Goal: Task Accomplishment & Management: Complete application form

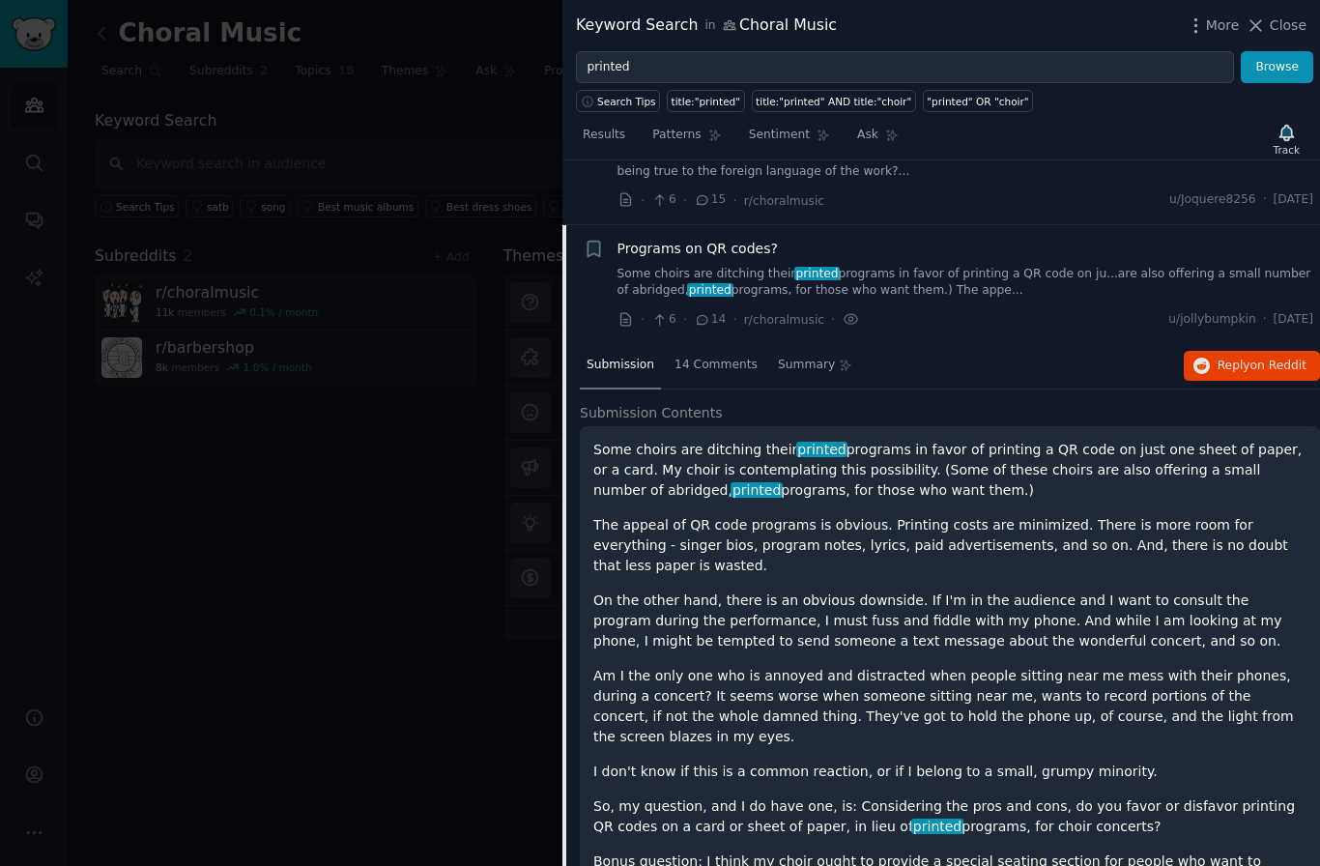
scroll to position [205, 0]
click at [719, 369] on span "14 Comments" at bounding box center [715, 364] width 83 height 17
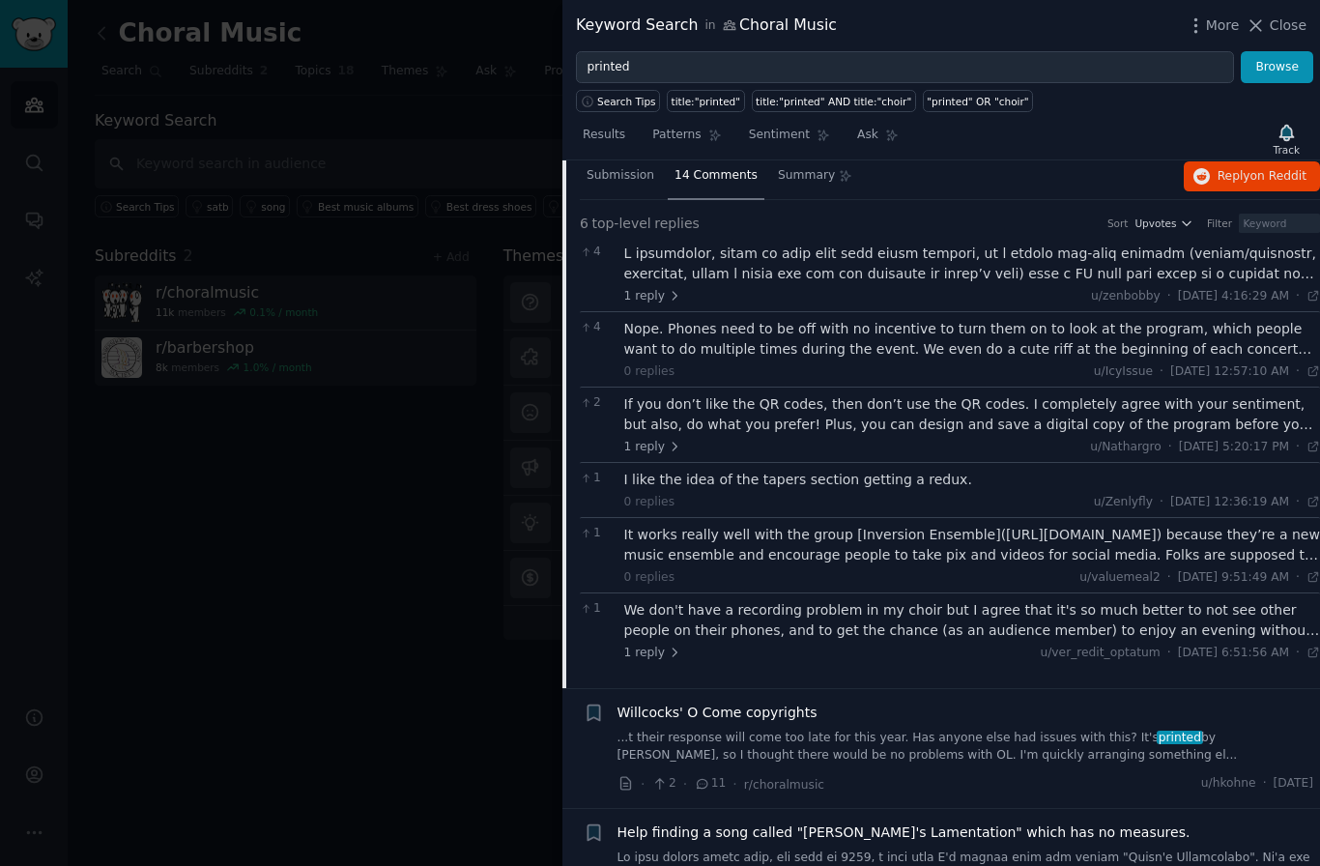
scroll to position [394, 0]
click at [943, 267] on div at bounding box center [972, 263] width 697 height 41
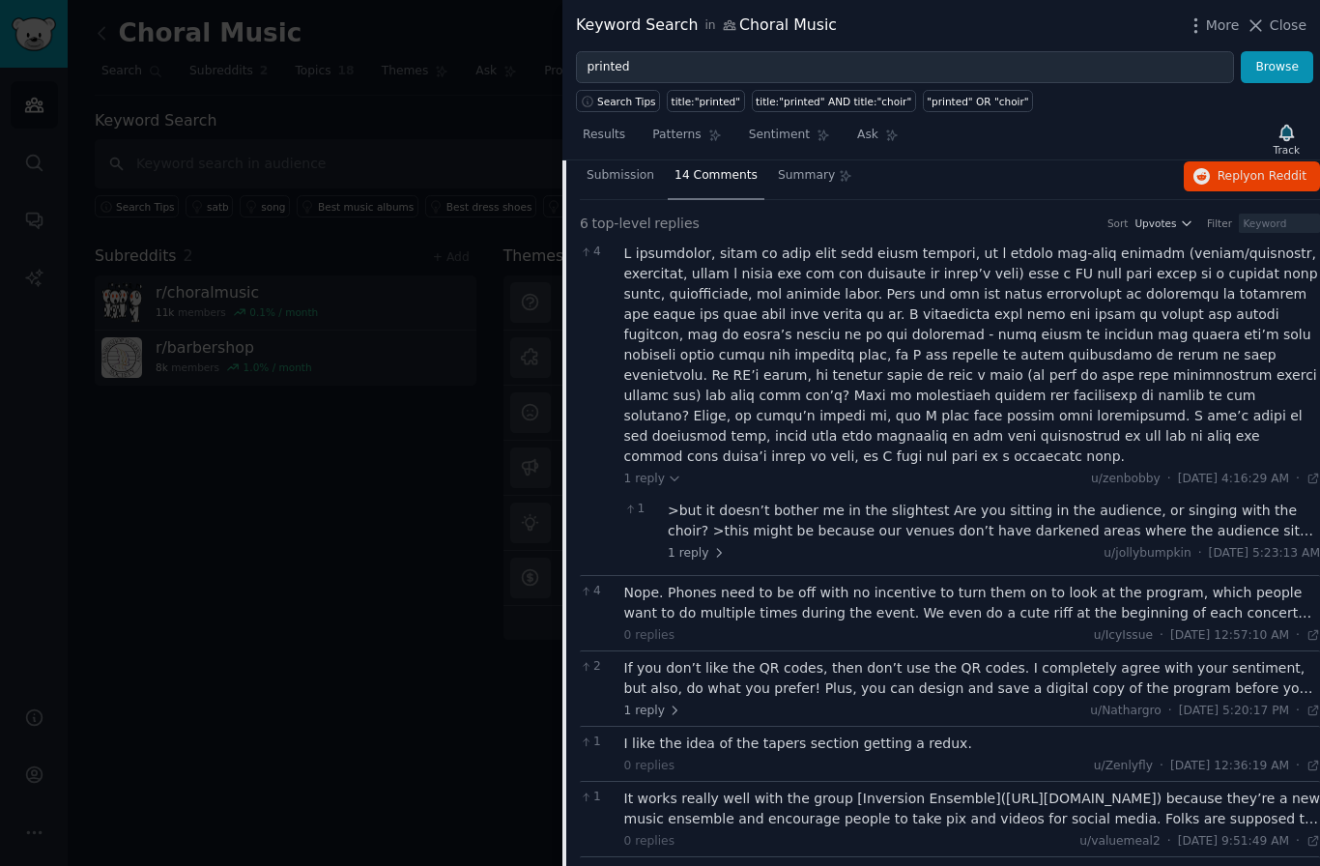
click at [927, 500] on div ">but it doesn’t bother me in the slightest Are you sitting in the audience, or …" at bounding box center [994, 520] width 652 height 41
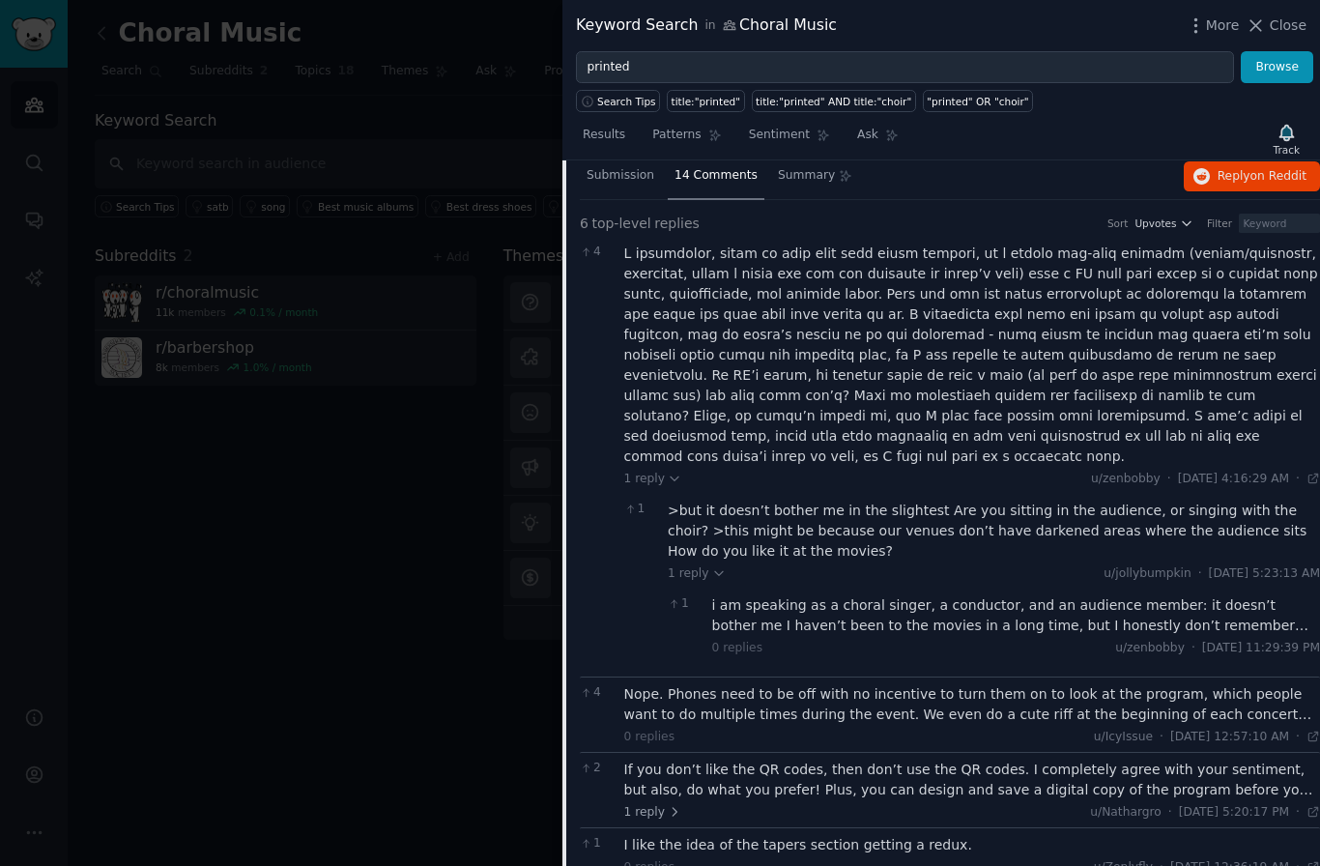
click at [1116, 607] on div "i am speaking as a choral singer, a conductor, and an audience member: it doesn…" at bounding box center [1016, 615] width 609 height 41
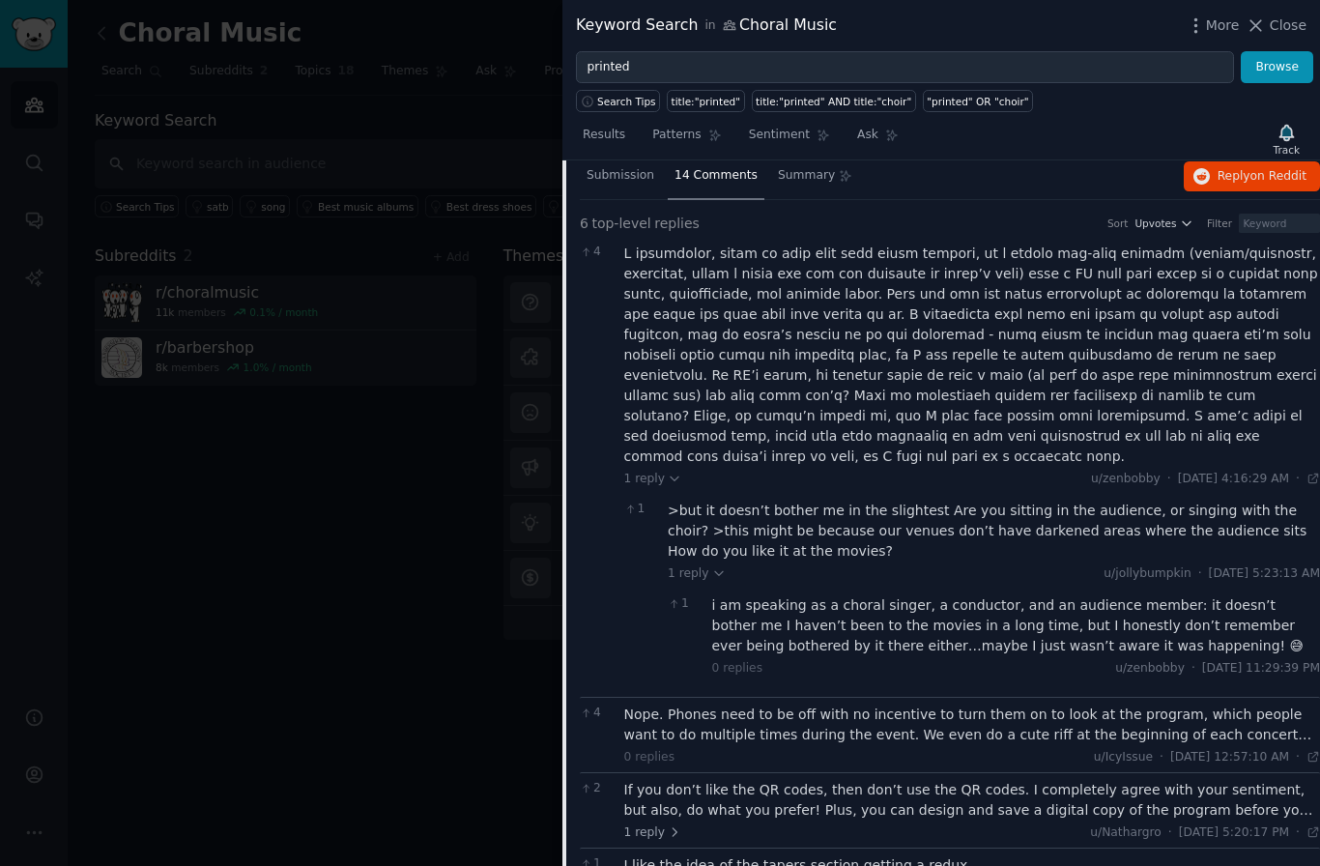
click at [1002, 718] on div "Nope. Phones need to be off with no incentive to turn them on to look at the pr…" at bounding box center [972, 724] width 697 height 41
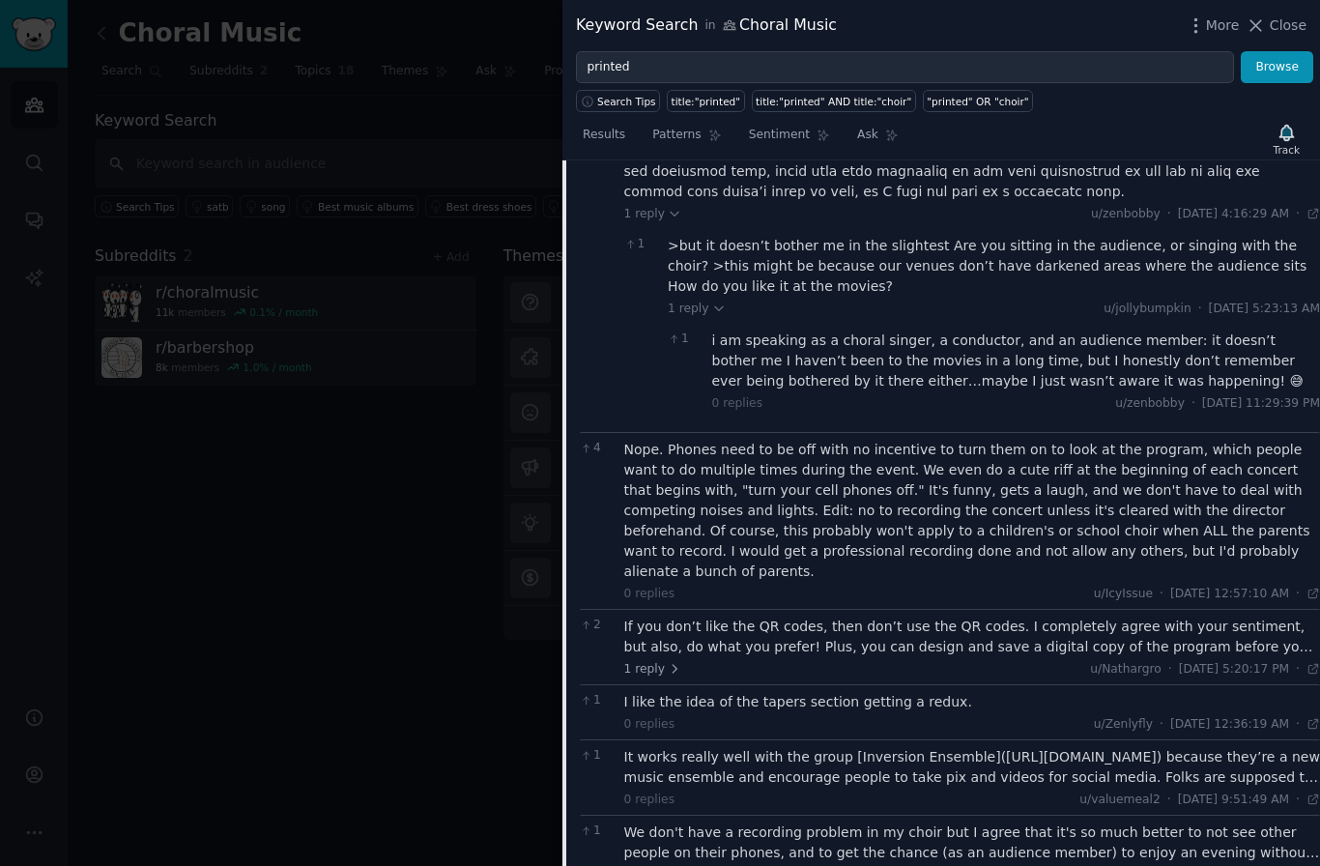
scroll to position [659, 0]
click at [1073, 616] on div "If you don’t like the QR codes, then don’t use the QR codes. I completely agree…" at bounding box center [972, 636] width 697 height 41
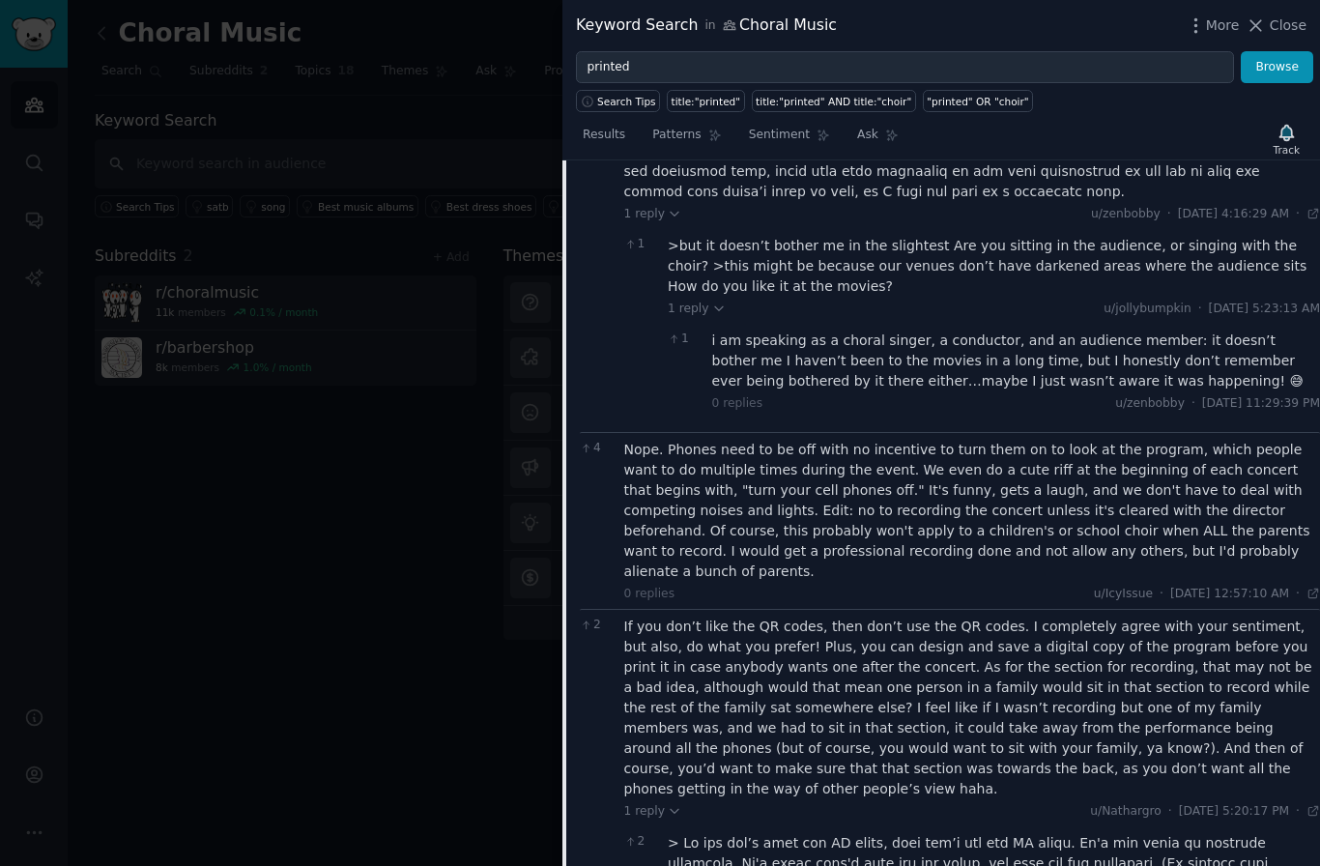
click at [1054, 833] on div at bounding box center [994, 853] width 652 height 41
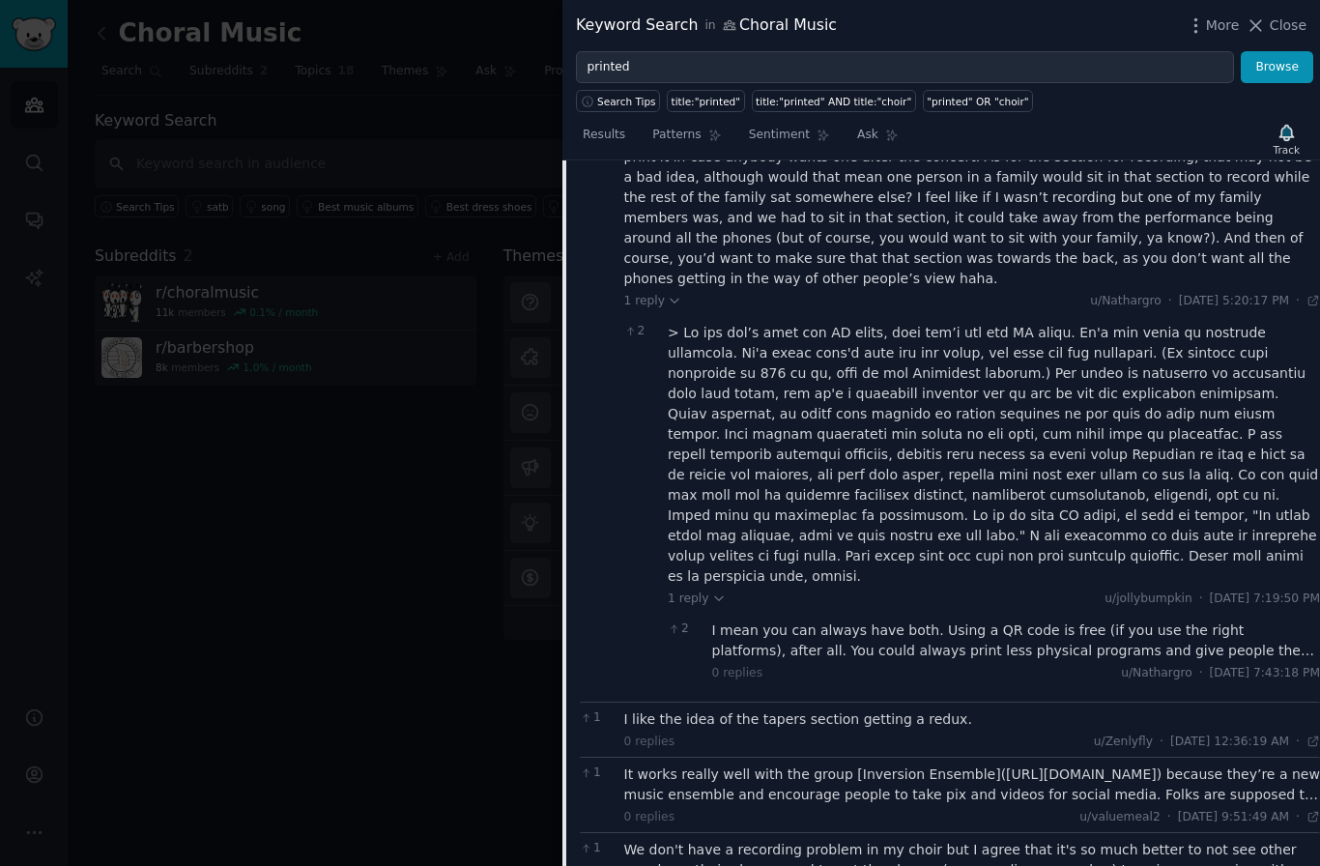
scroll to position [1170, 0]
click at [1045, 619] on div "I mean you can always have both. Using a QR code is free (if you use the right …" at bounding box center [1016, 639] width 609 height 41
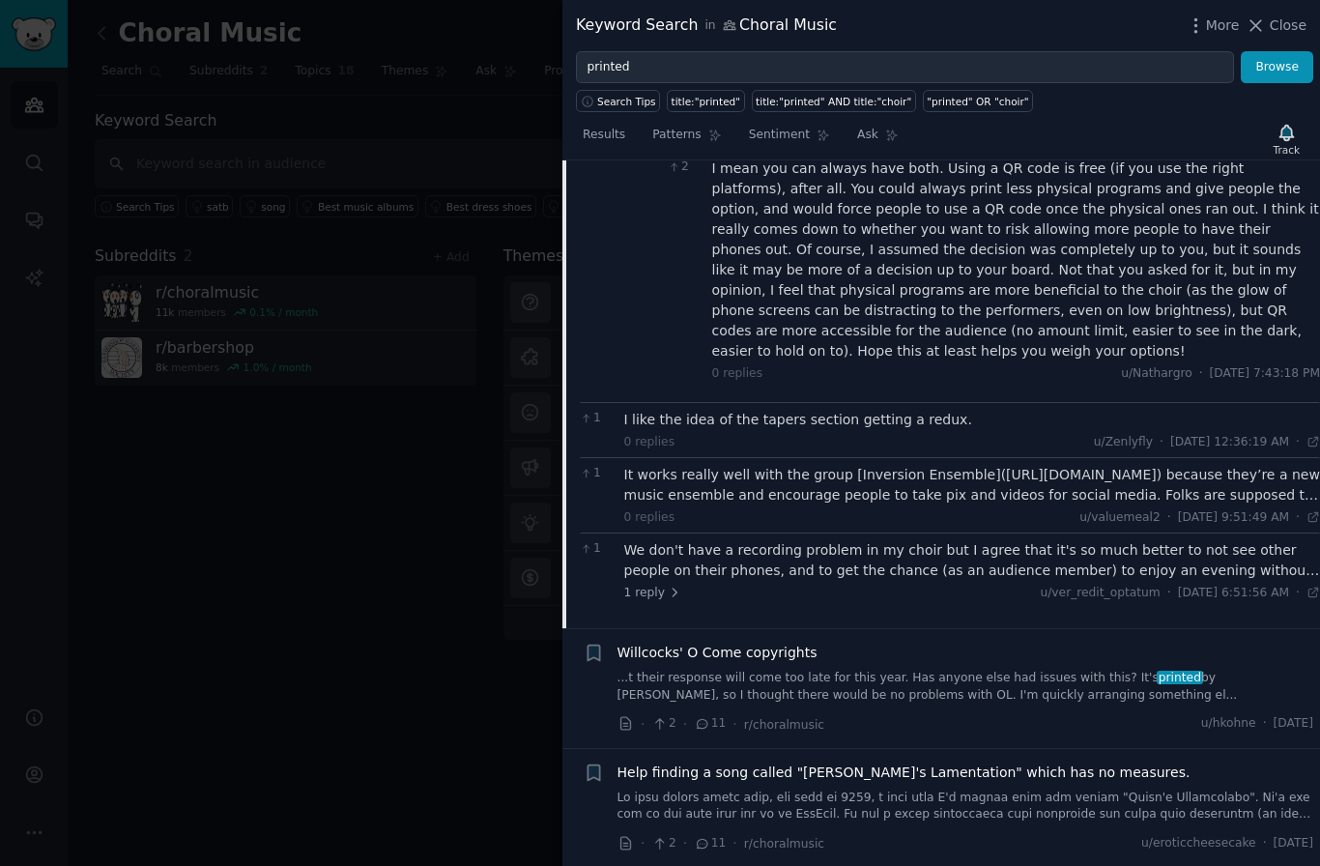
scroll to position [1631, 0]
click at [971, 465] on div "It works really well with the group [Inversion Ensemble]([URL][DOMAIN_NAME]) be…" at bounding box center [972, 485] width 697 height 41
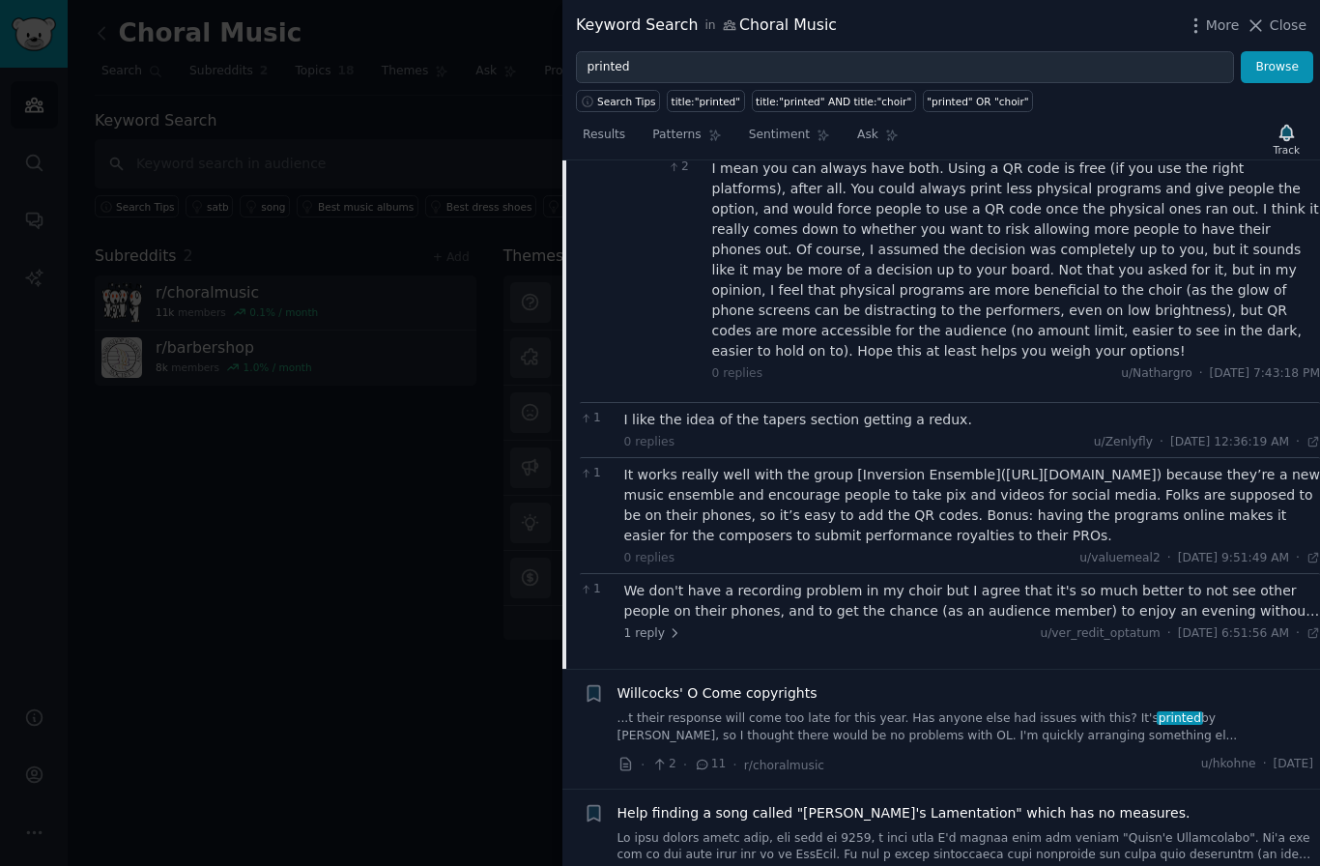
click at [944, 581] on div "We don't have a recording problem in my choir but I agree that it's so much bet…" at bounding box center [972, 601] width 697 height 41
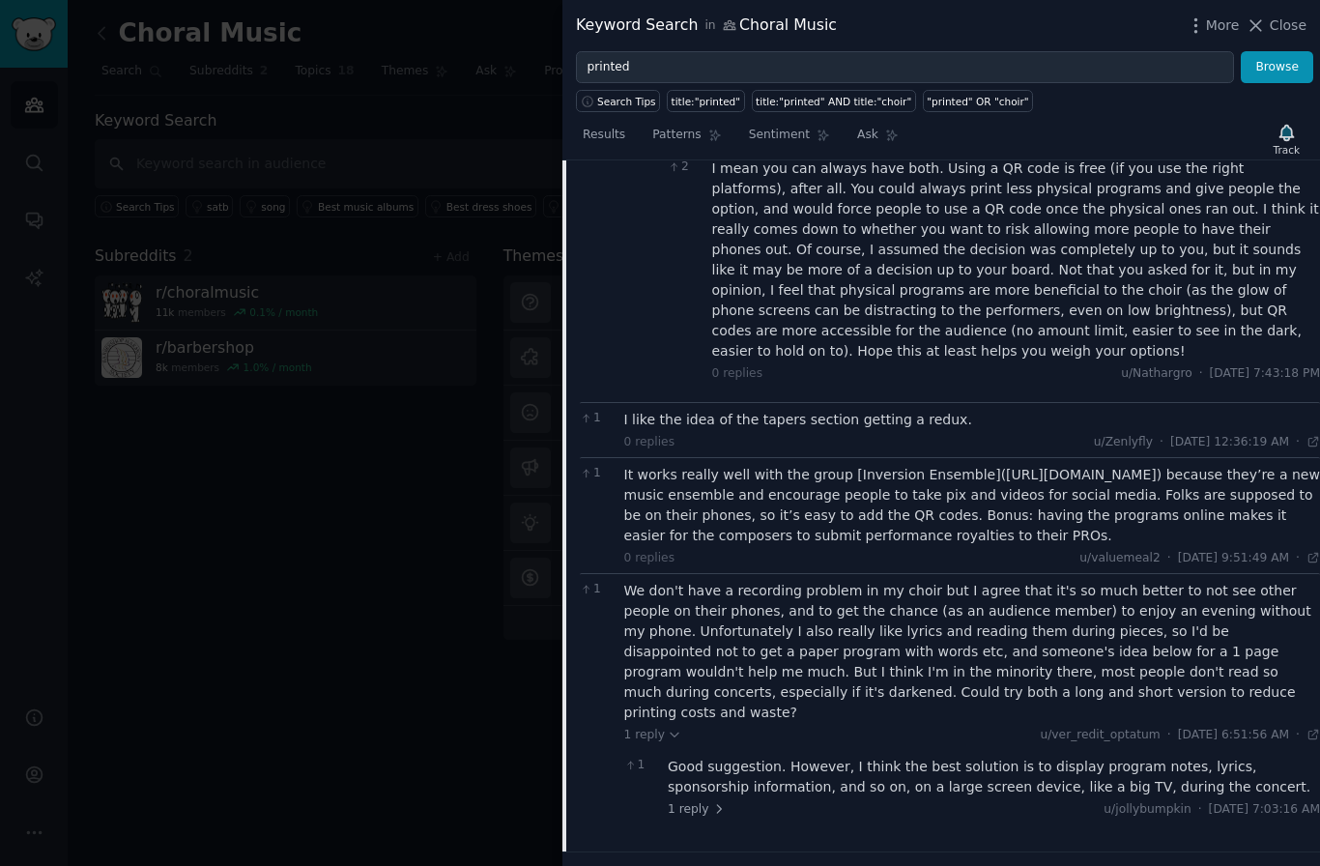
click at [927, 756] on div "Good suggestion. However, I think the best solution is to display program notes…" at bounding box center [994, 776] width 652 height 41
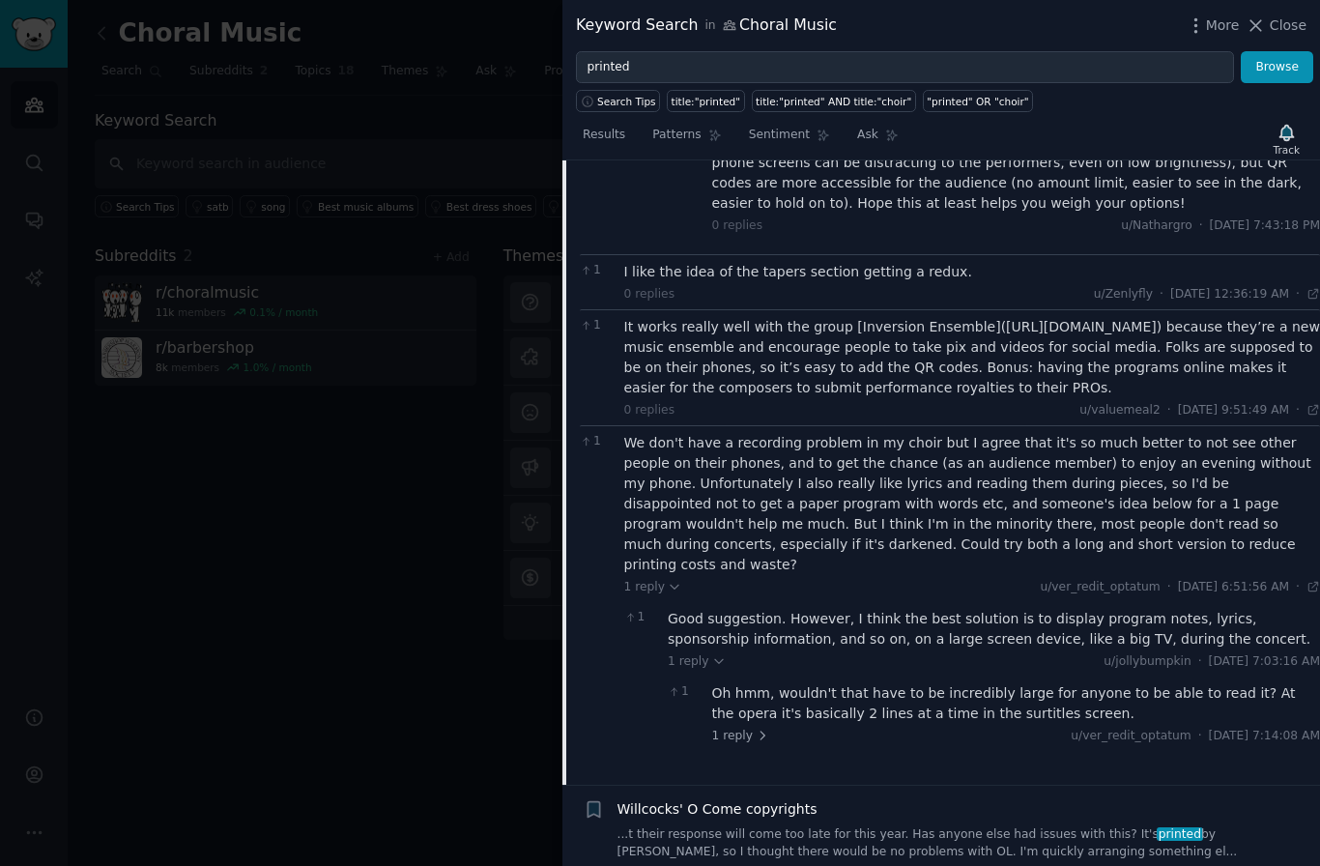
scroll to position [1779, 0]
click at [367, 375] on div at bounding box center [660, 433] width 1320 height 866
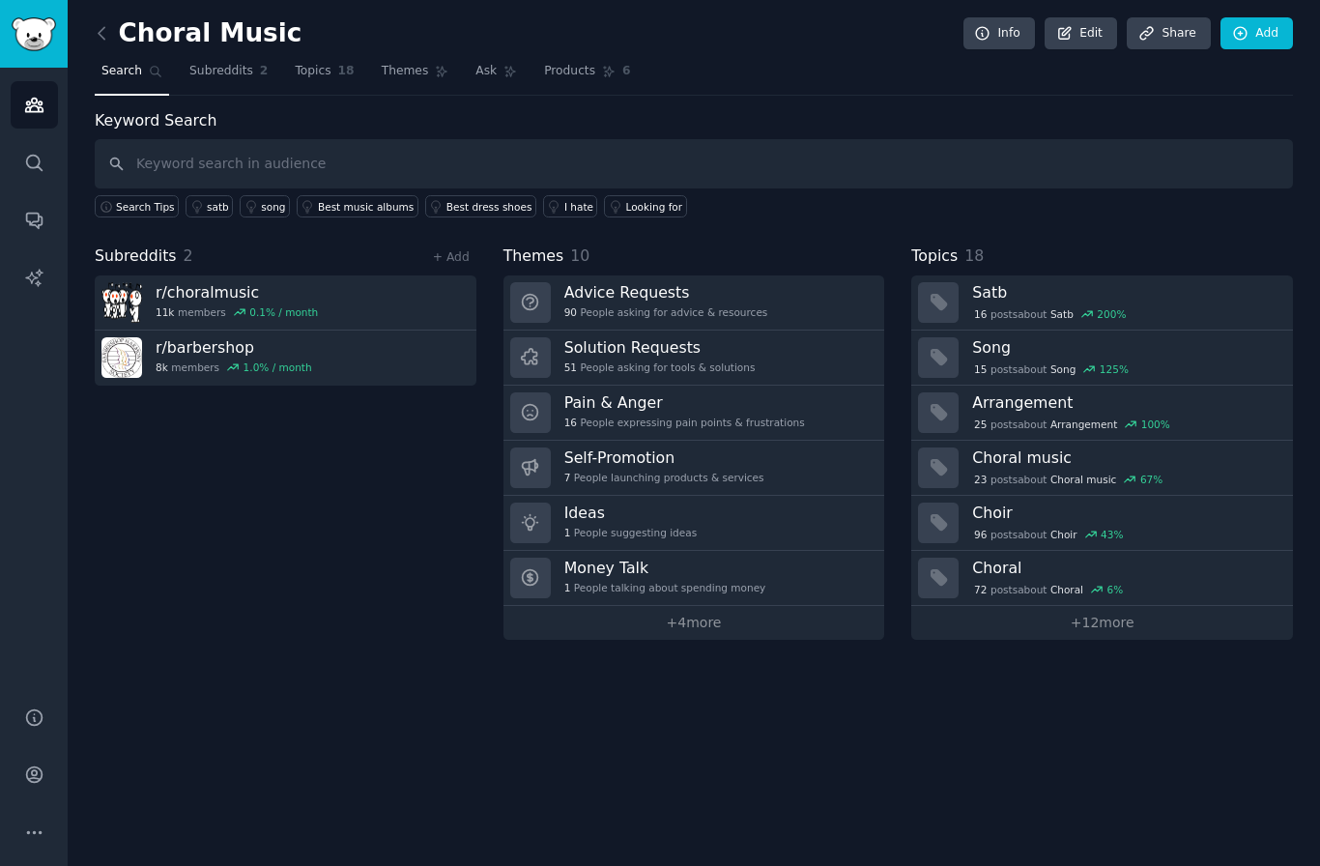
click at [50, 109] on link "Audiences" at bounding box center [34, 104] width 47 height 47
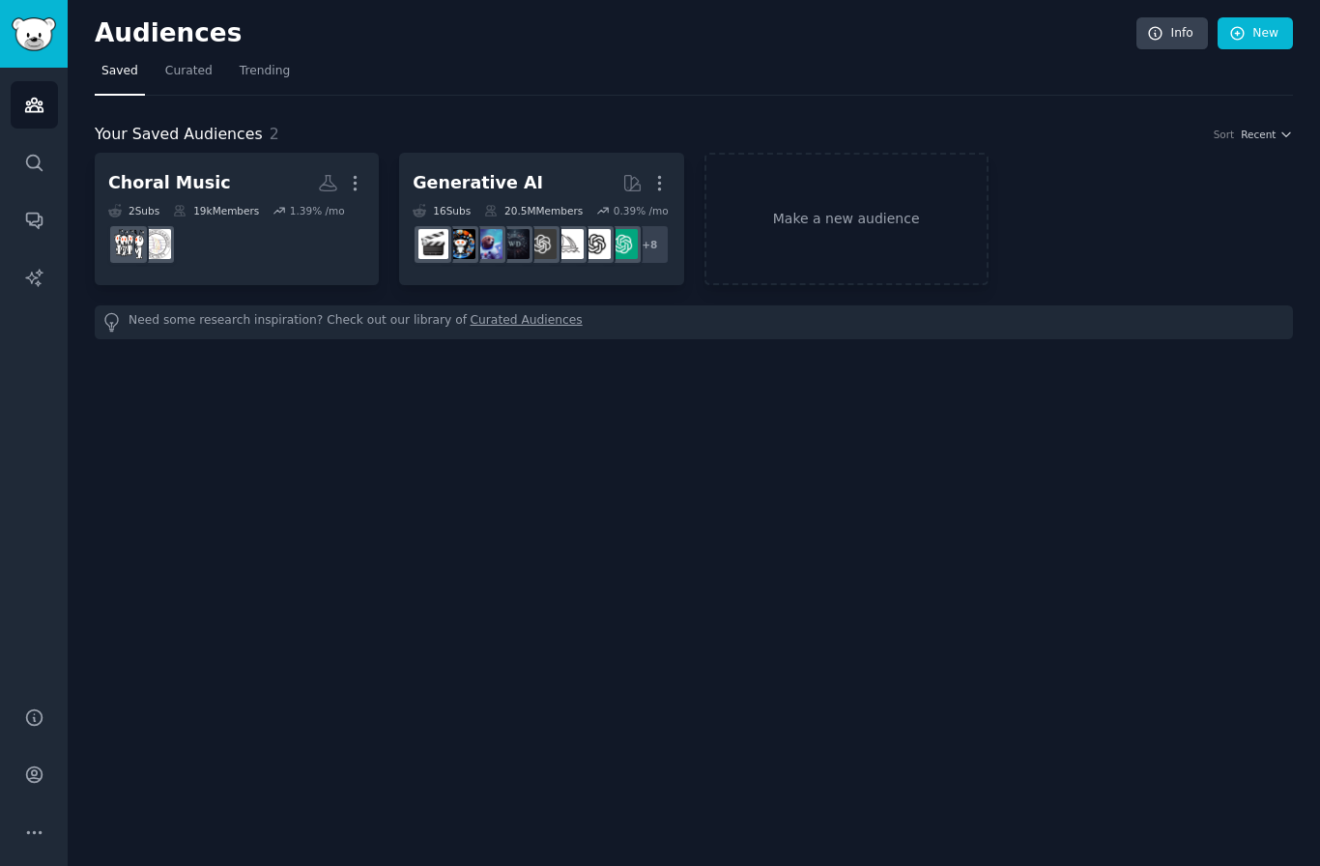
click at [878, 246] on link "Make a new audience" at bounding box center [846, 219] width 284 height 132
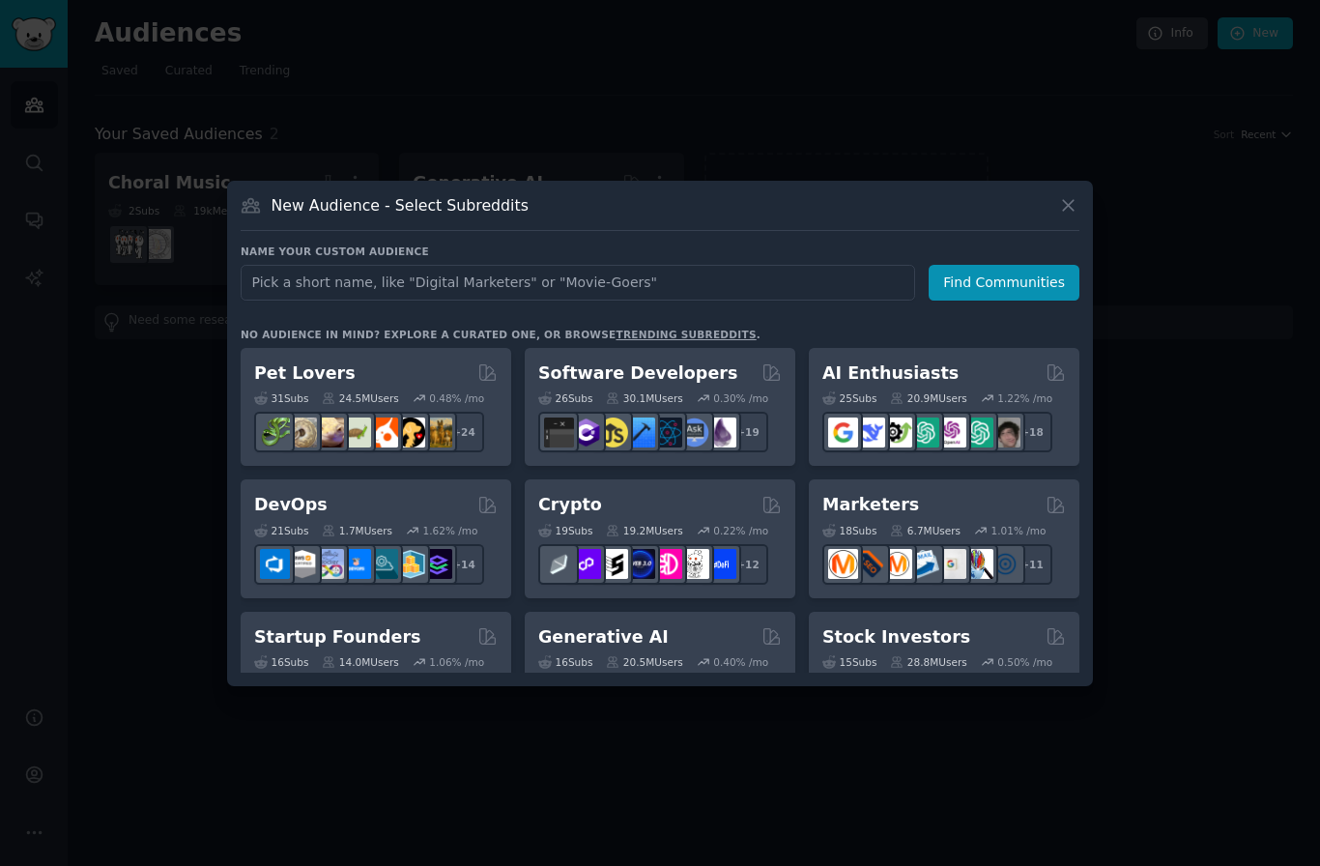
click at [543, 231] on div "New Audience - Select Subreddits" at bounding box center [660, 212] width 839 height 37
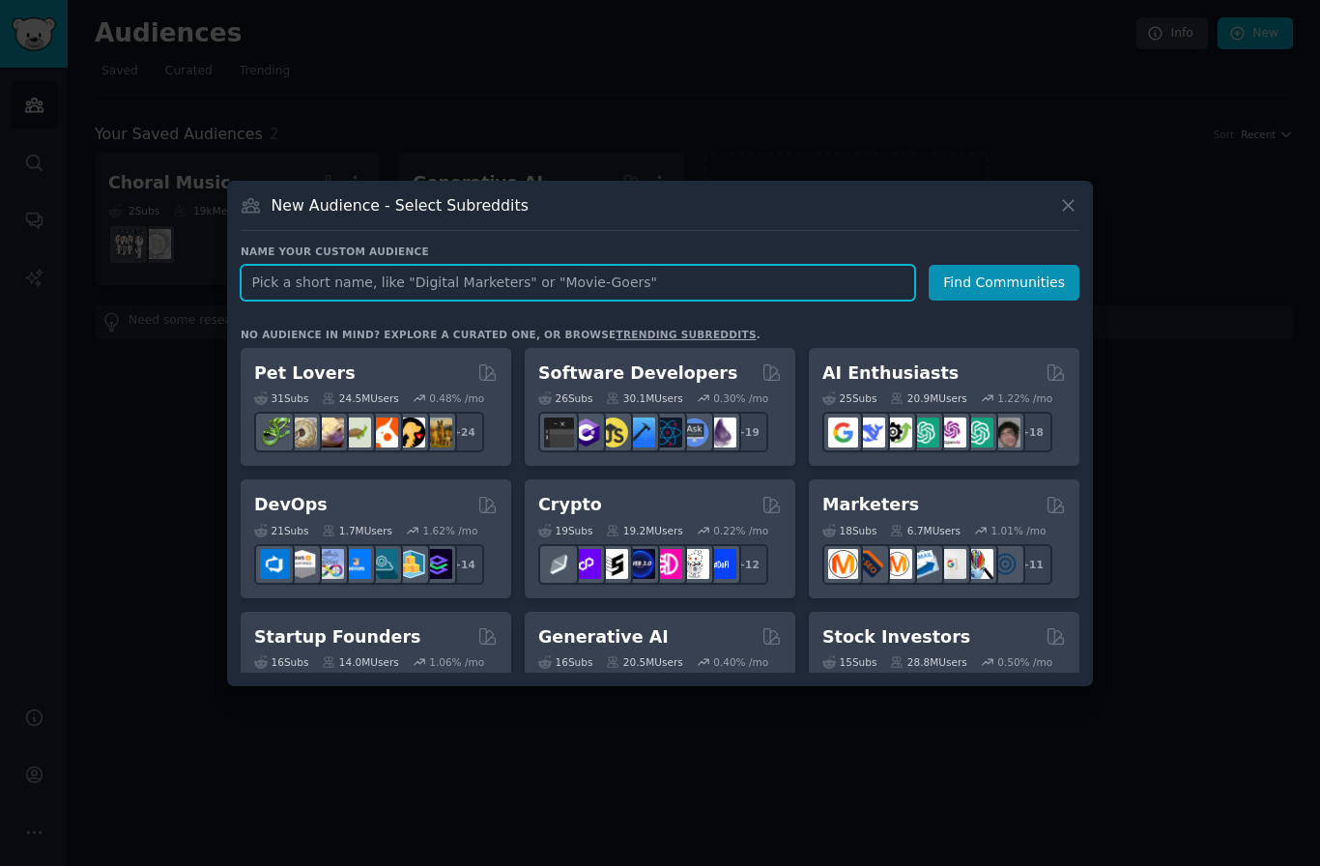
click at [521, 300] on input "text" at bounding box center [578, 283] width 674 height 36
type input "Vacationers"
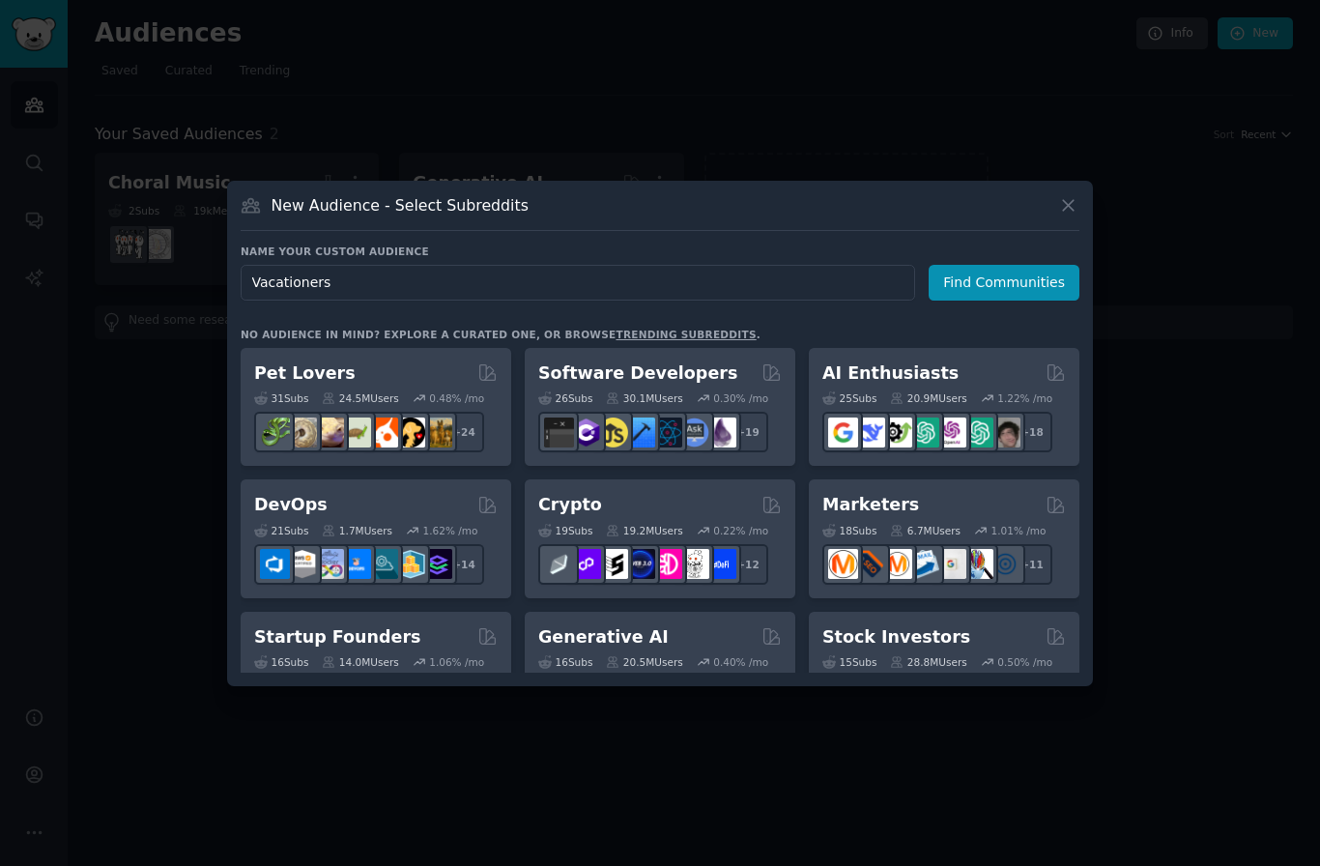
click at [1010, 300] on button "Find Communities" at bounding box center [1003, 283] width 151 height 36
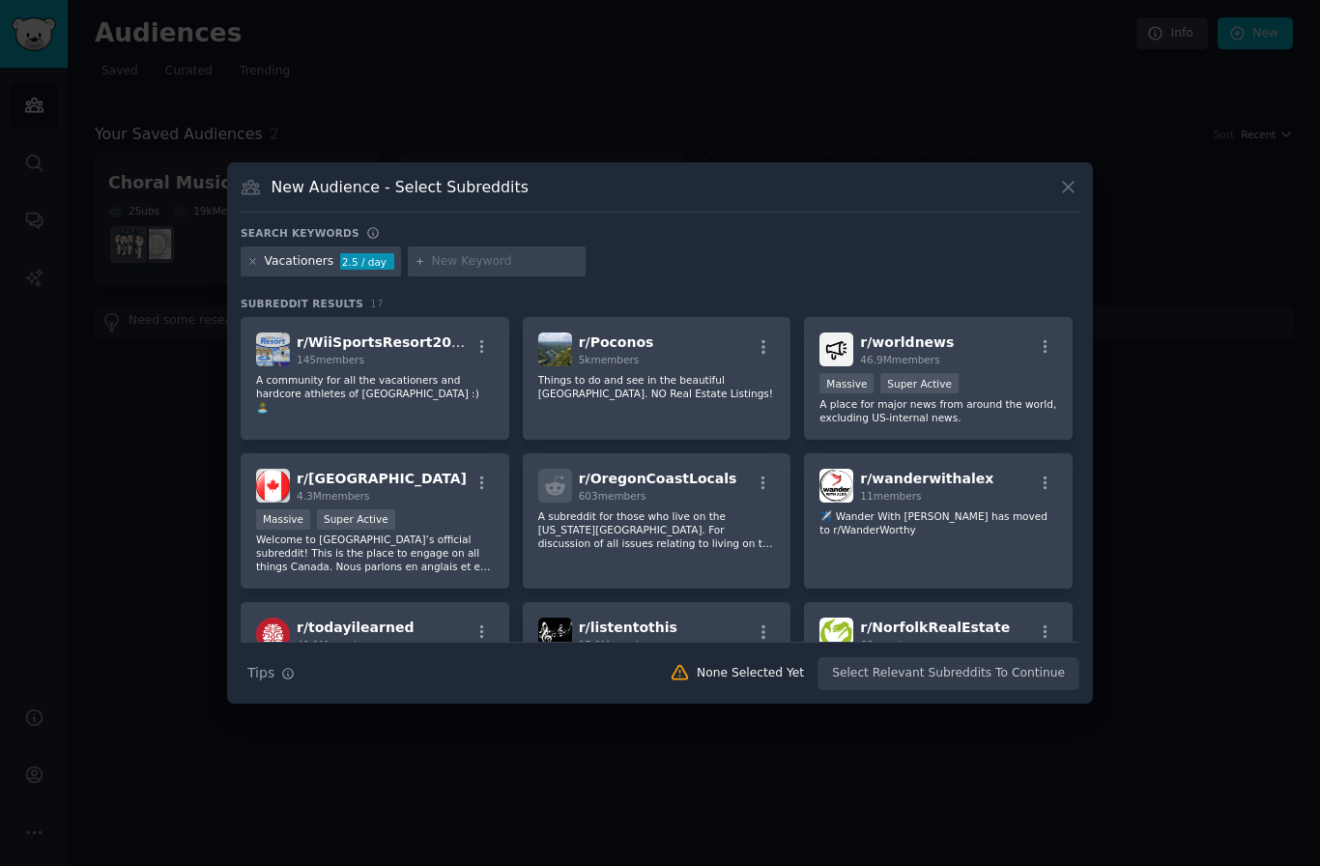
click at [528, 271] on input "text" at bounding box center [505, 261] width 147 height 17
type input "travel diary"
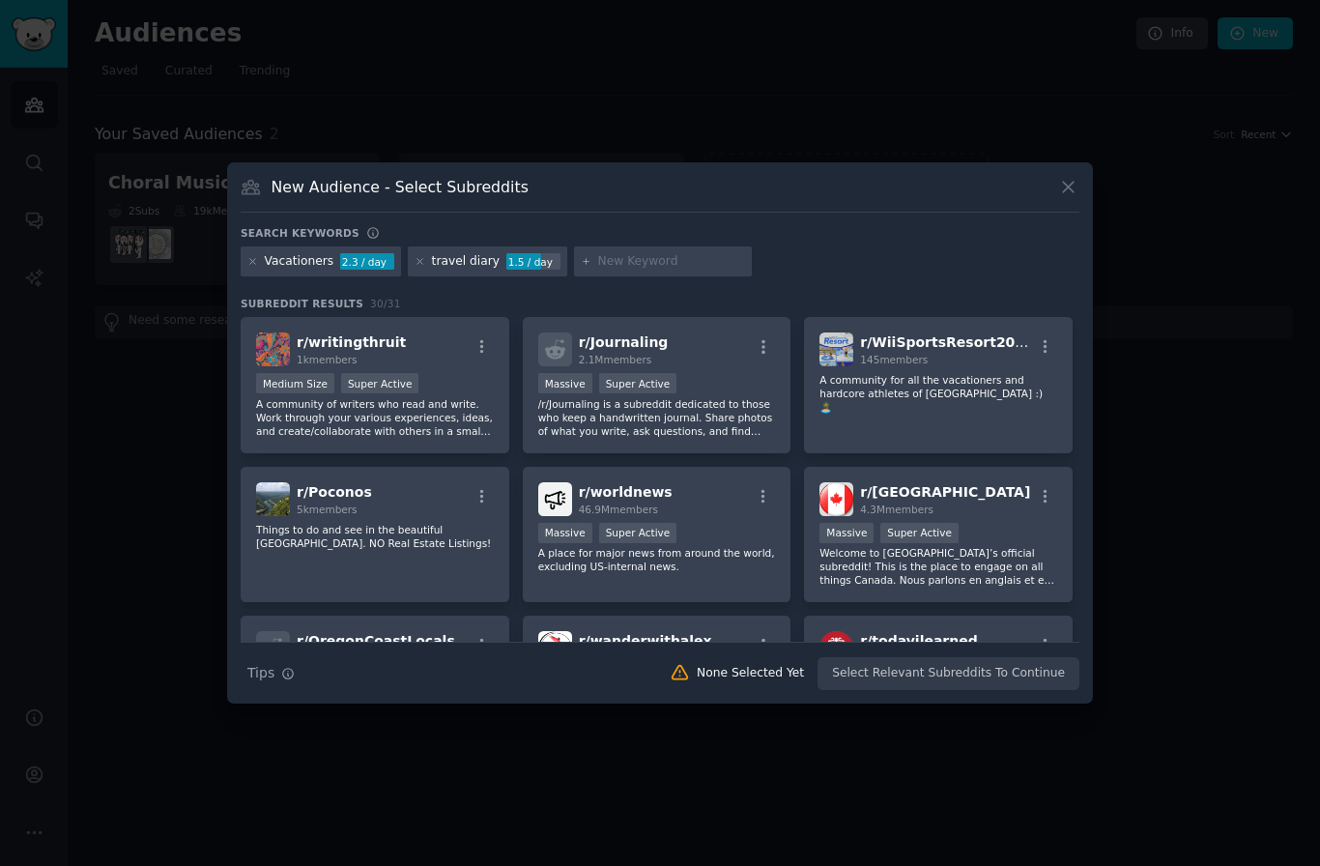
click at [478, 356] on icon "button" at bounding box center [481, 346] width 17 height 17
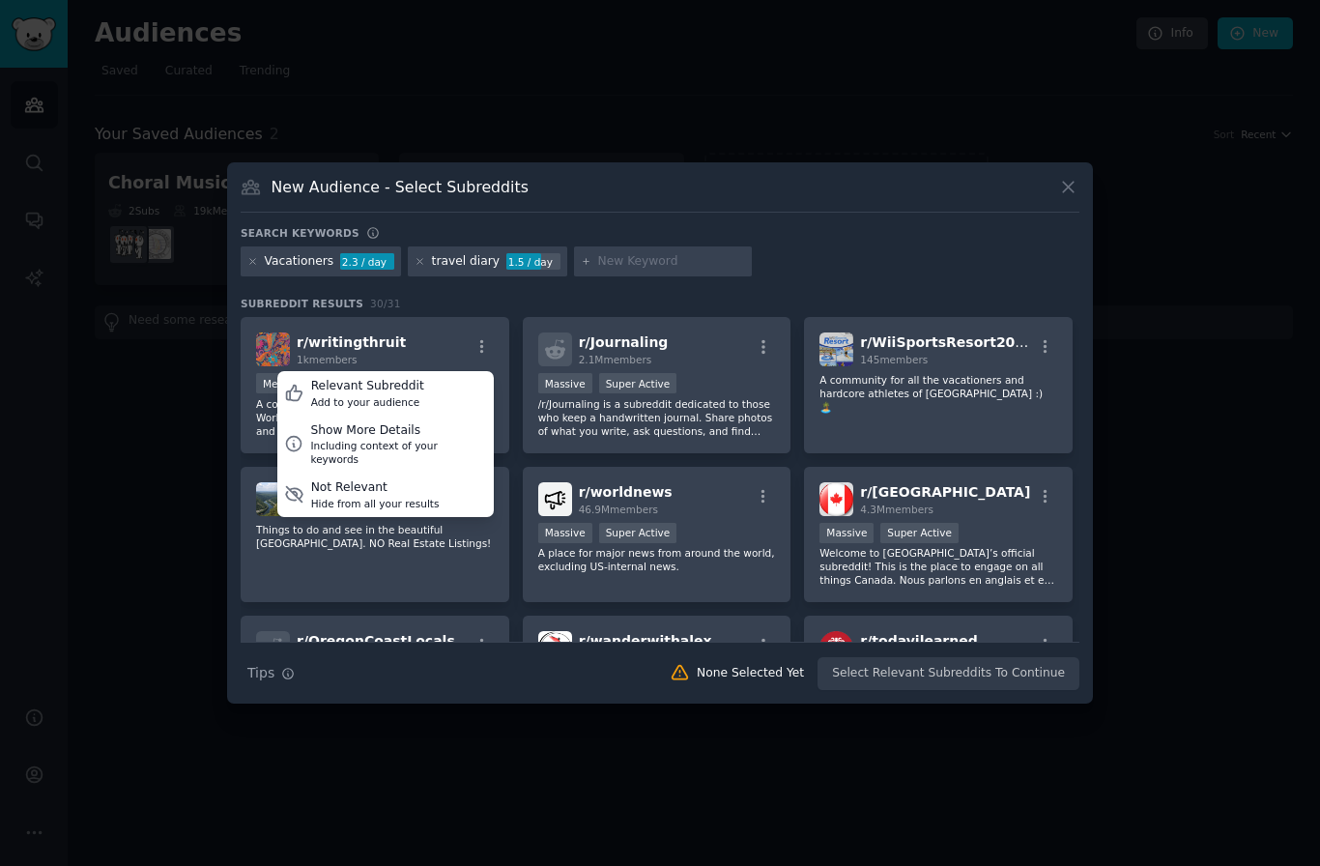
click at [419, 466] on div "Including context of your keywords" at bounding box center [398, 452] width 176 height 27
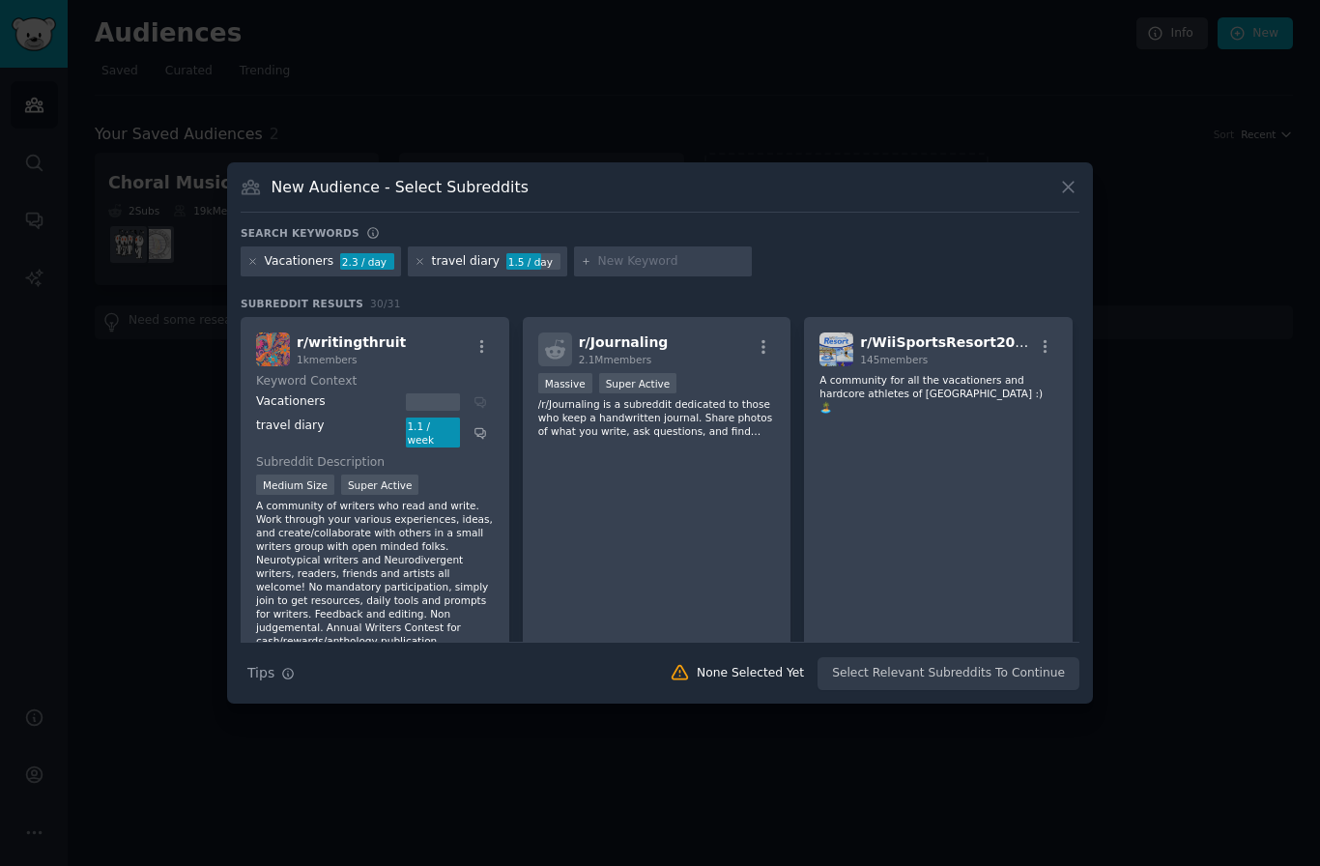
click at [754, 356] on button "button" at bounding box center [764, 346] width 24 height 17
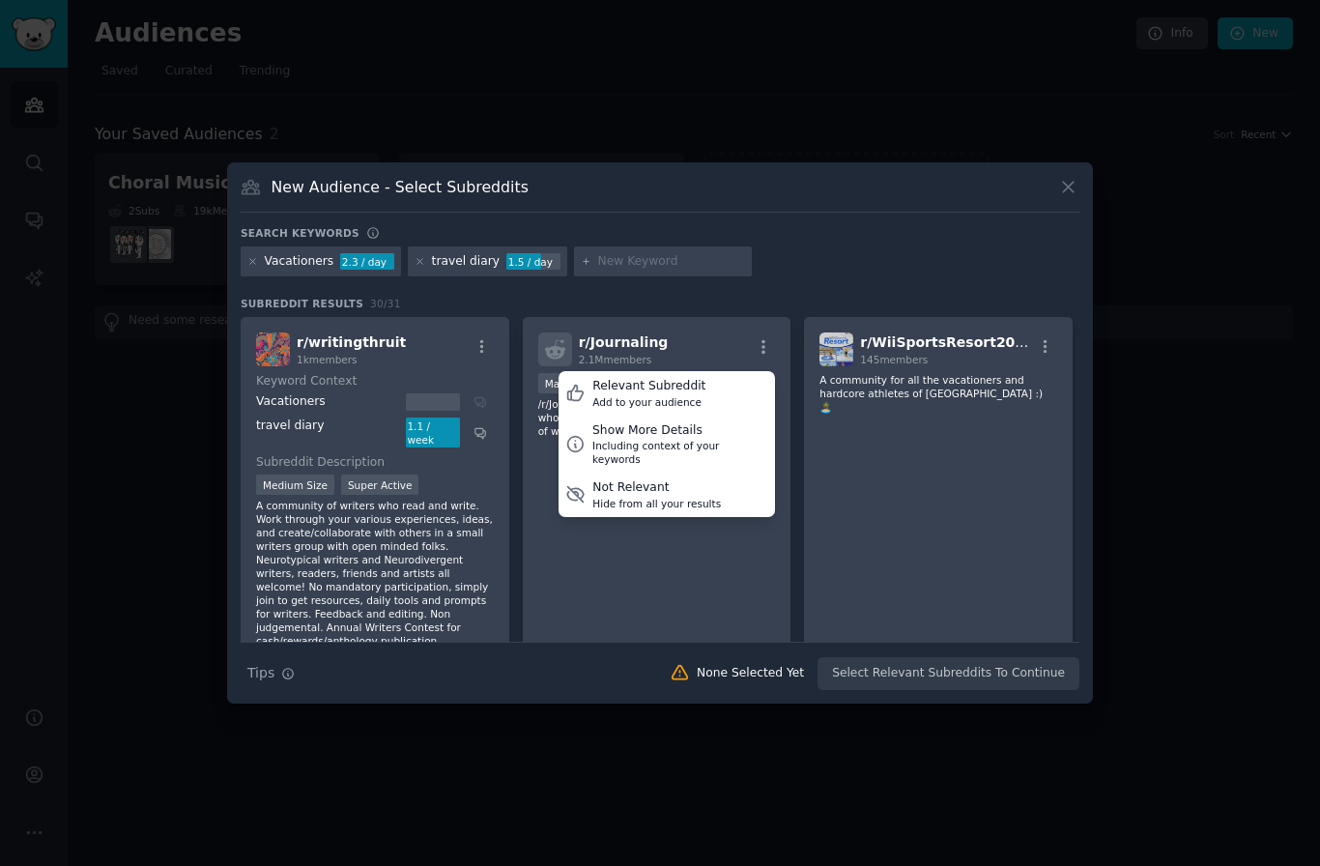
click at [716, 466] on div "Including context of your keywords" at bounding box center [680, 452] width 176 height 27
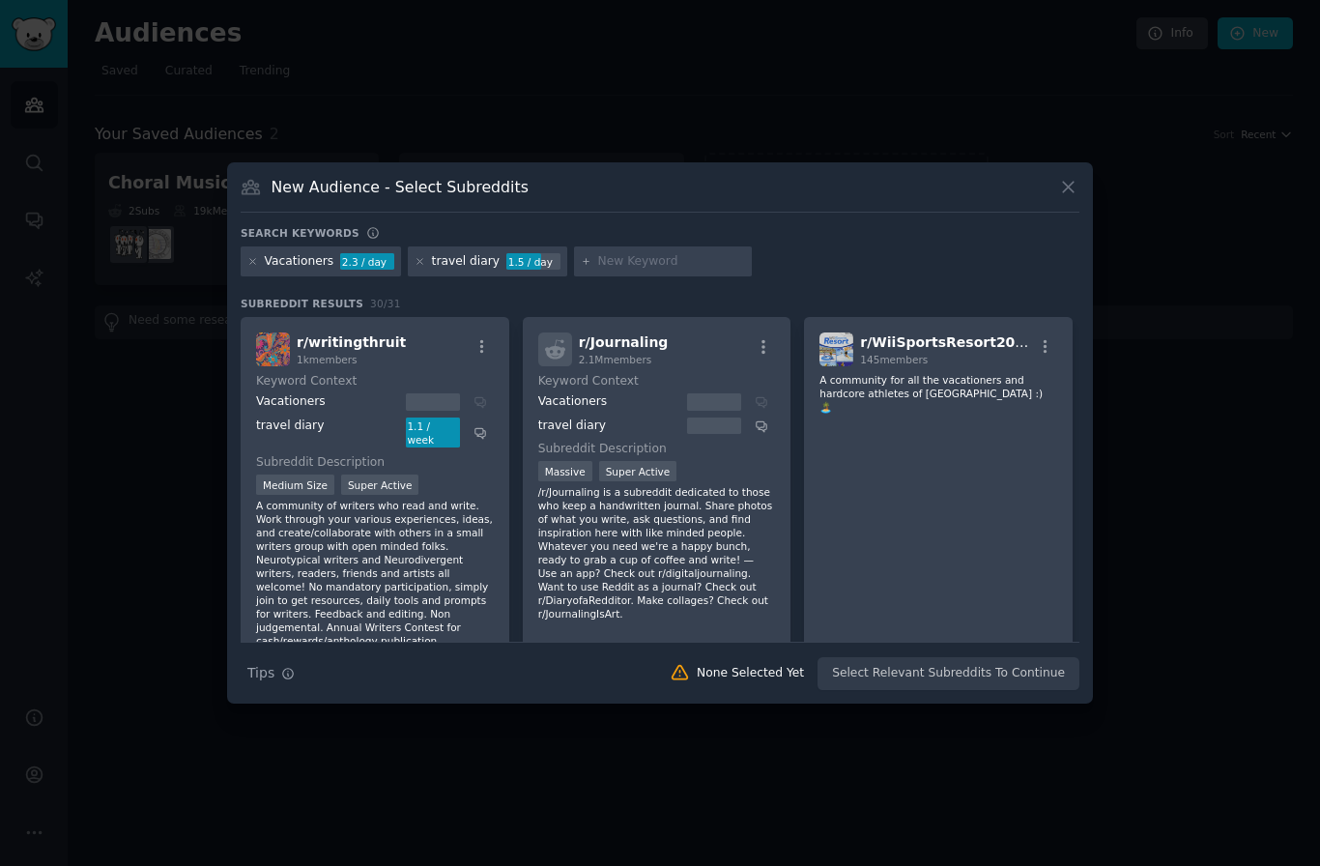
click at [693, 642] on div "r/ Journaling 2.1M members Keyword Context Vacationers travel diary Subreddit D…" at bounding box center [657, 490] width 269 height 346
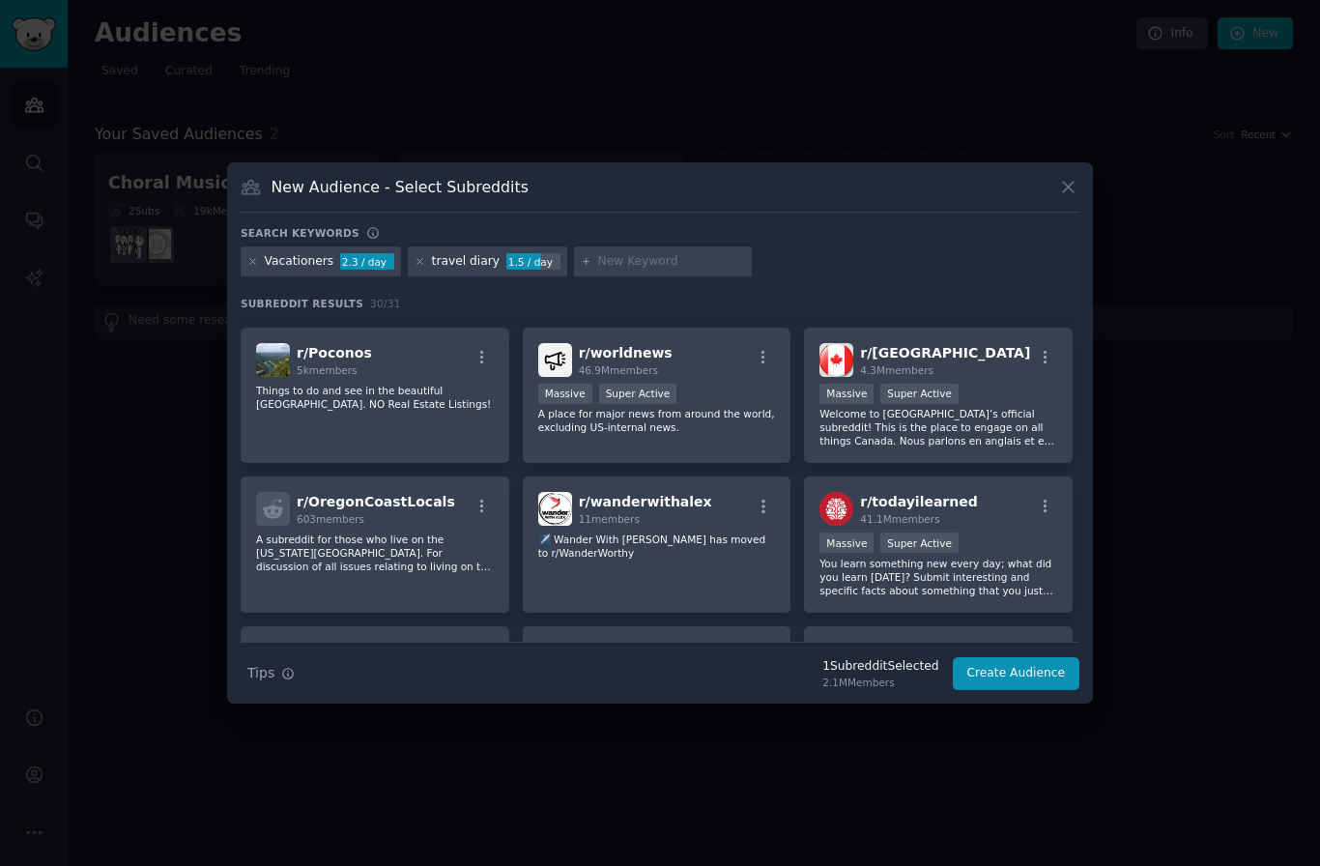
scroll to position [350, 0]
click at [1013, 596] on p "You learn something new every day; what did you learn [DATE]? Submit interestin…" at bounding box center [938, 576] width 238 height 41
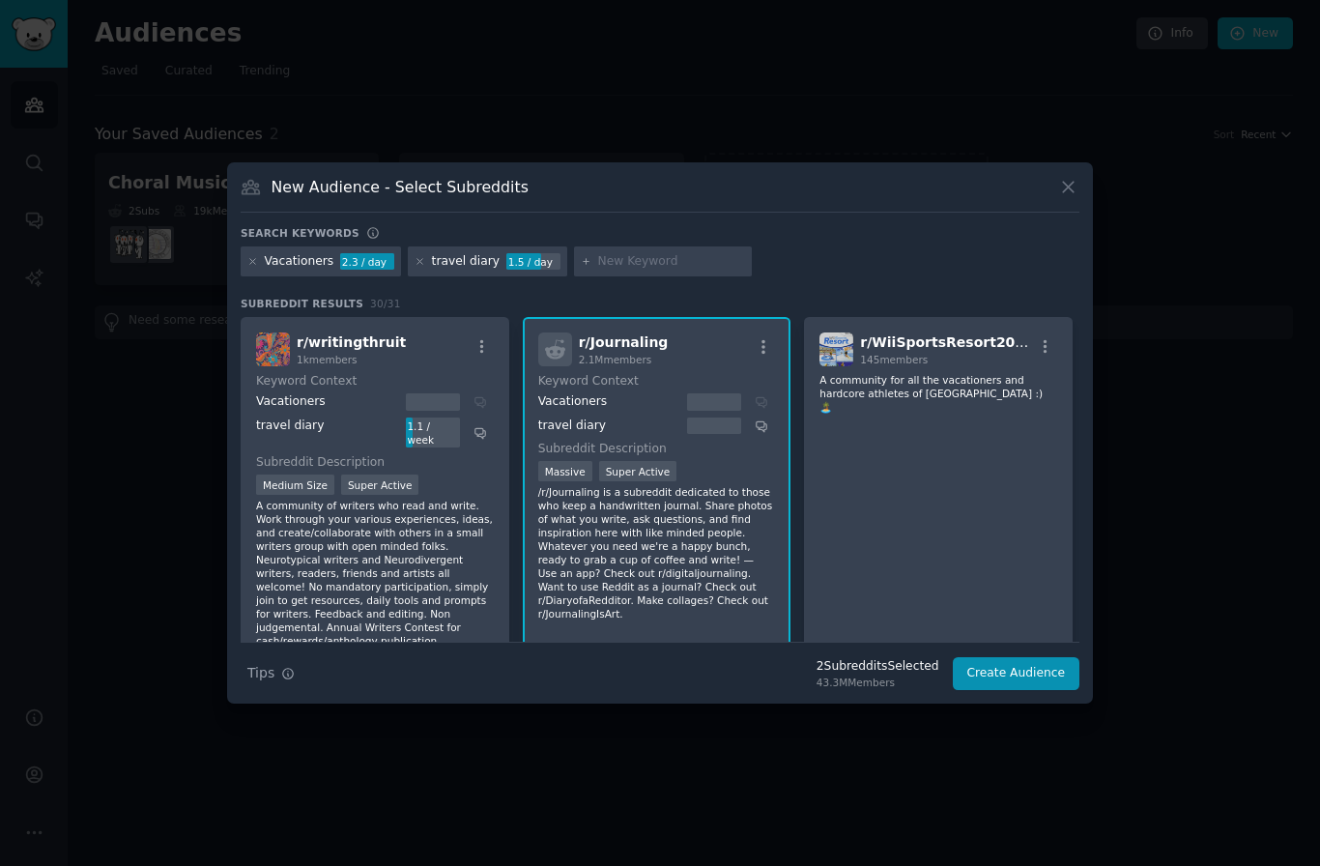
scroll to position [0, 0]
click at [1076, 197] on icon at bounding box center [1068, 187] width 20 height 20
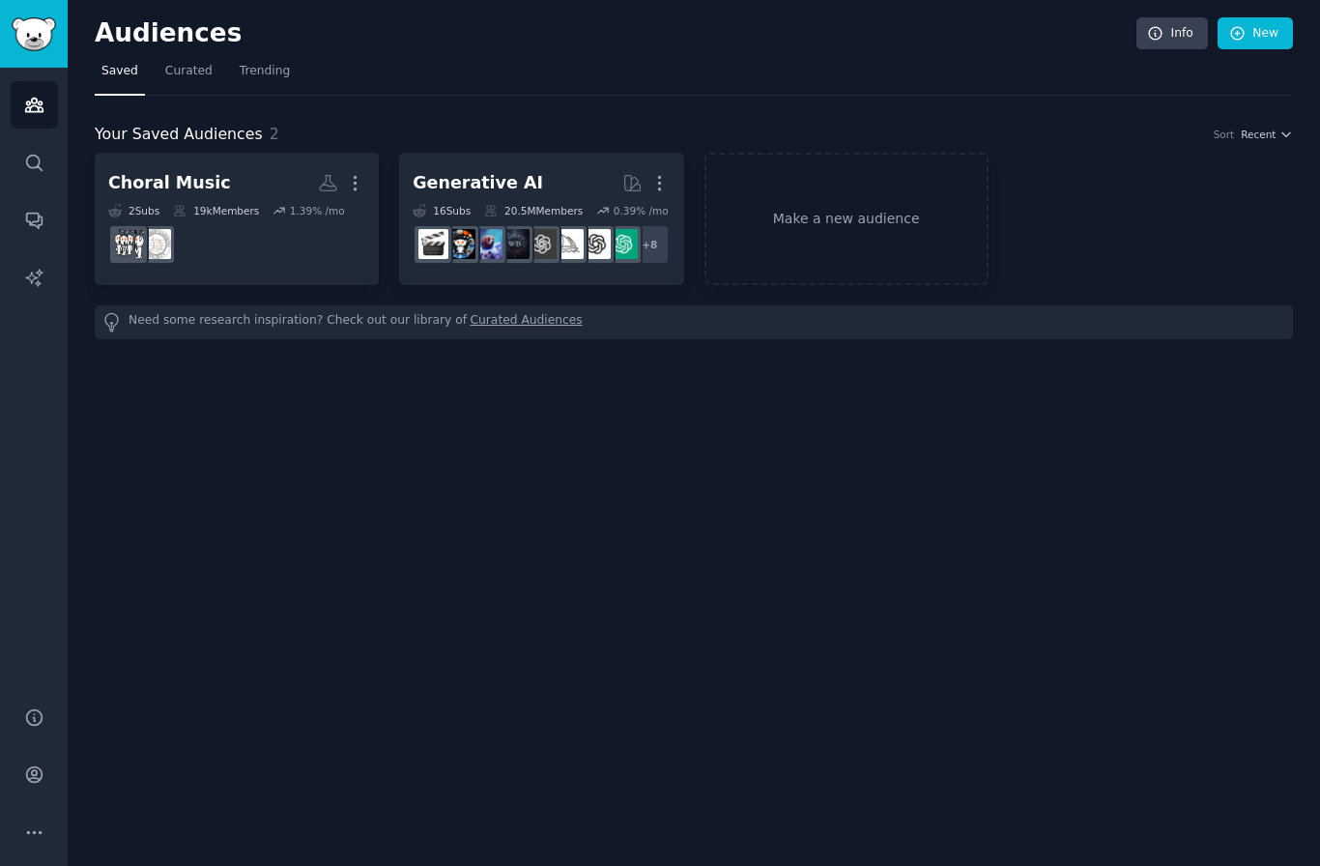
click at [886, 216] on link "Make a new audience" at bounding box center [846, 219] width 284 height 132
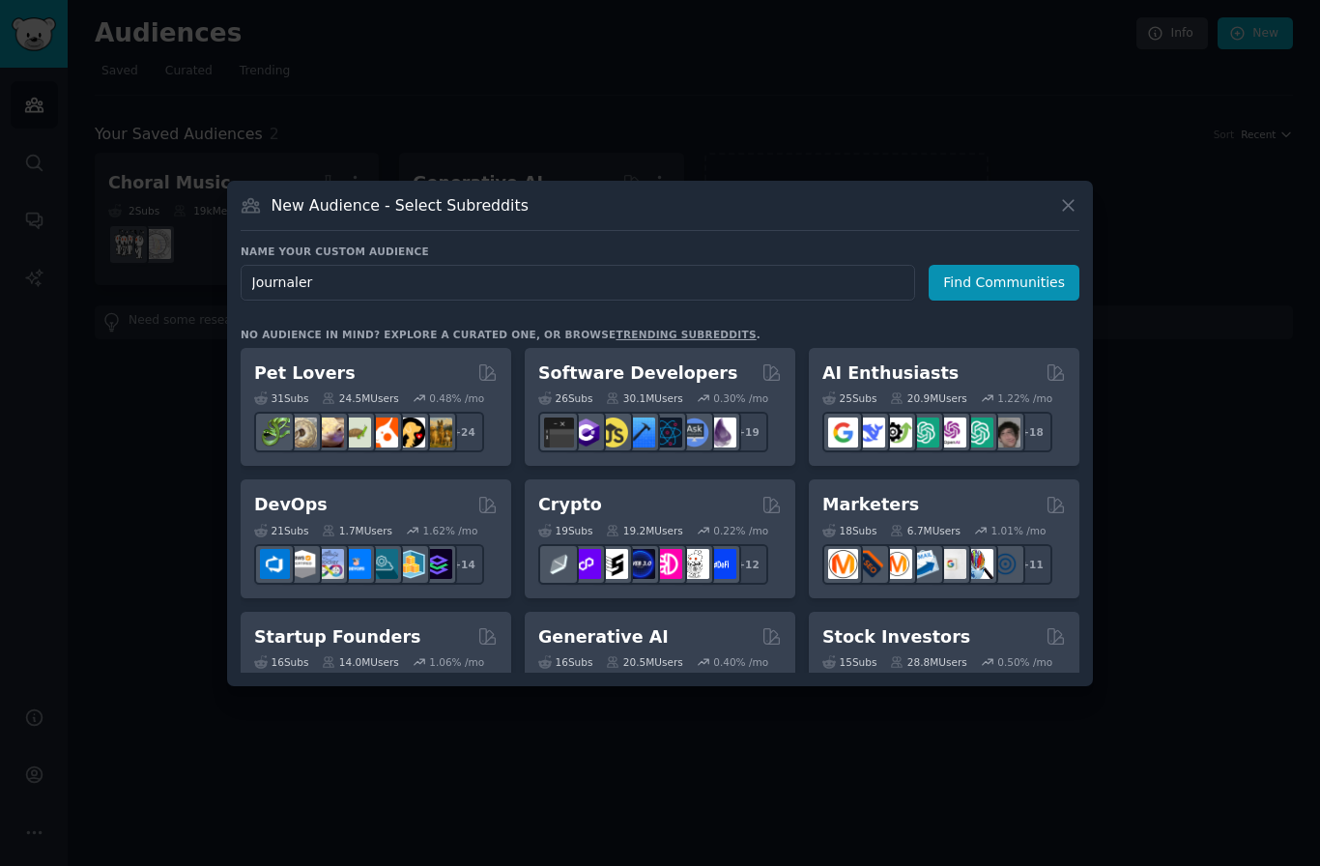
type input "Journalers"
click at [1038, 300] on button "Find Communities" at bounding box center [1003, 283] width 151 height 36
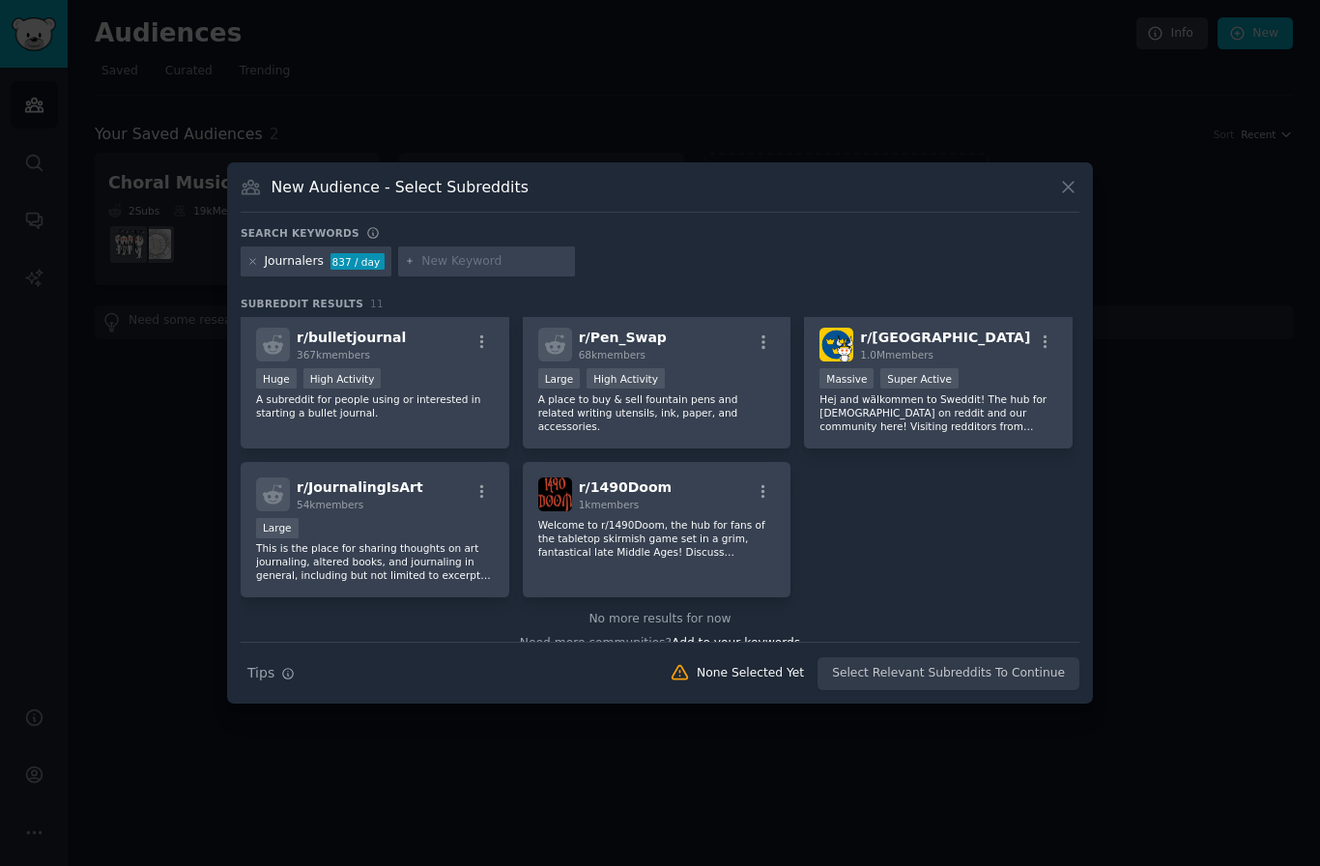
scroll to position [313, 0]
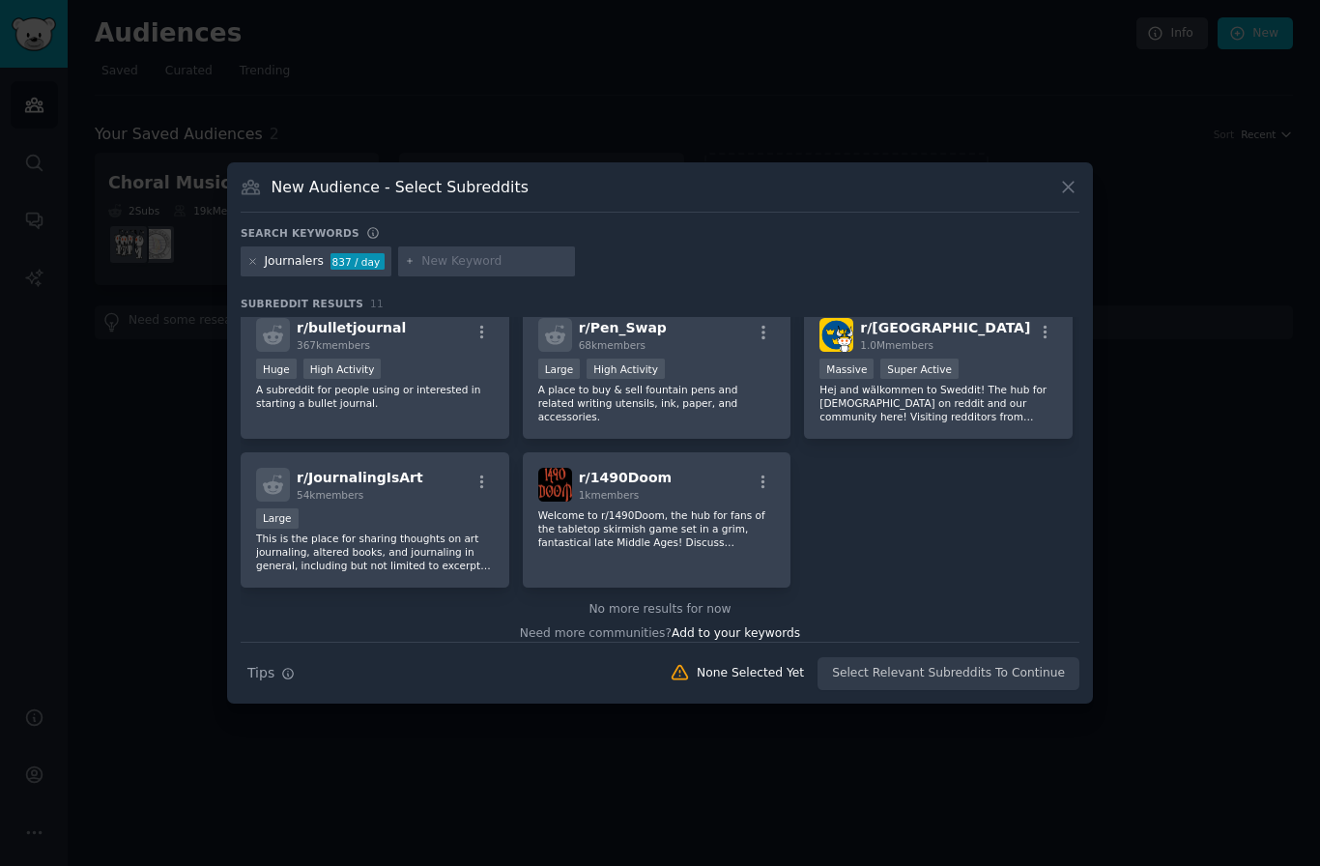
click at [406, 572] on p "This is the place for sharing thoughts on art journaling, altered books, and jo…" at bounding box center [375, 551] width 238 height 41
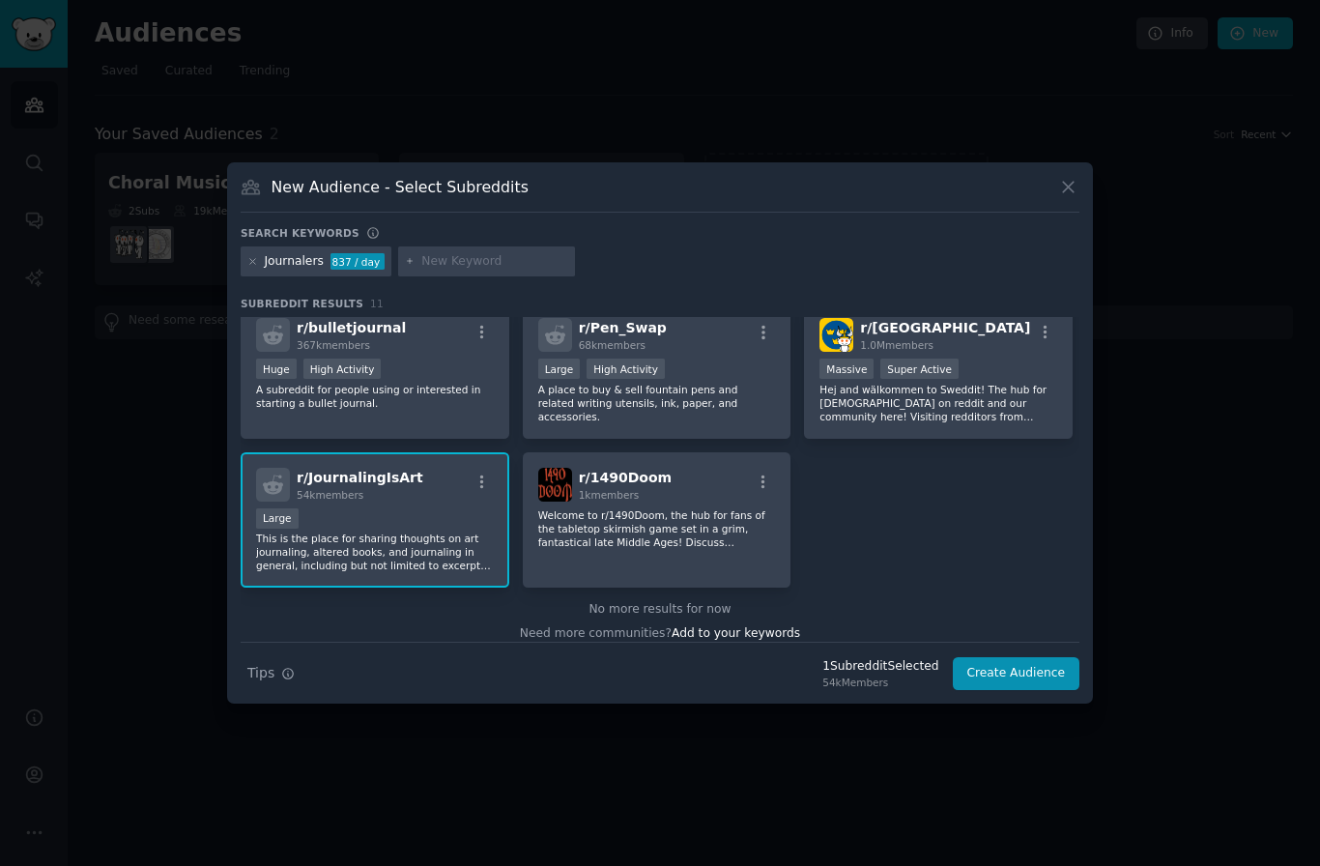
click at [447, 572] on p "This is the place for sharing thoughts on art journaling, altered books, and jo…" at bounding box center [375, 551] width 238 height 41
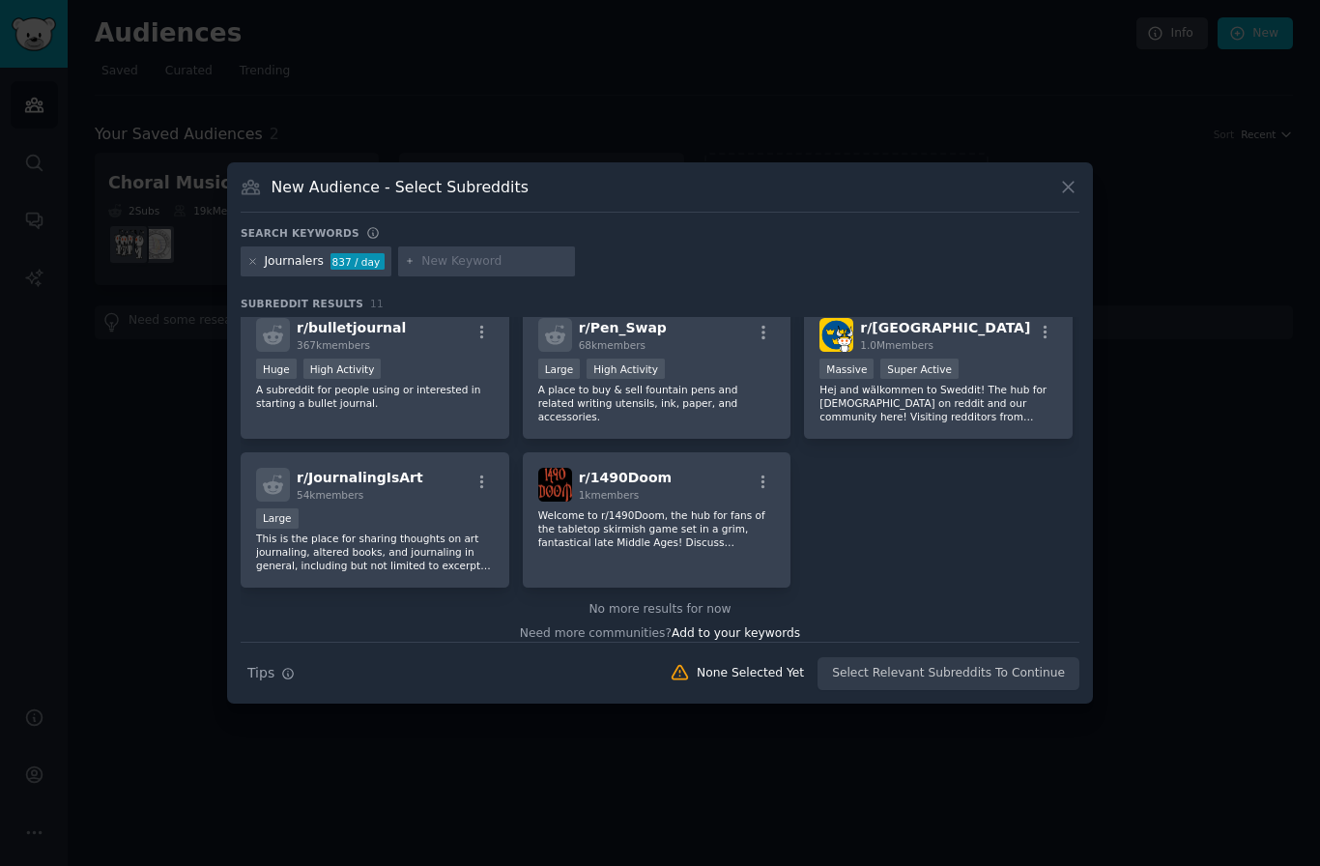
click at [483, 491] on icon "button" at bounding box center [481, 481] width 17 height 17
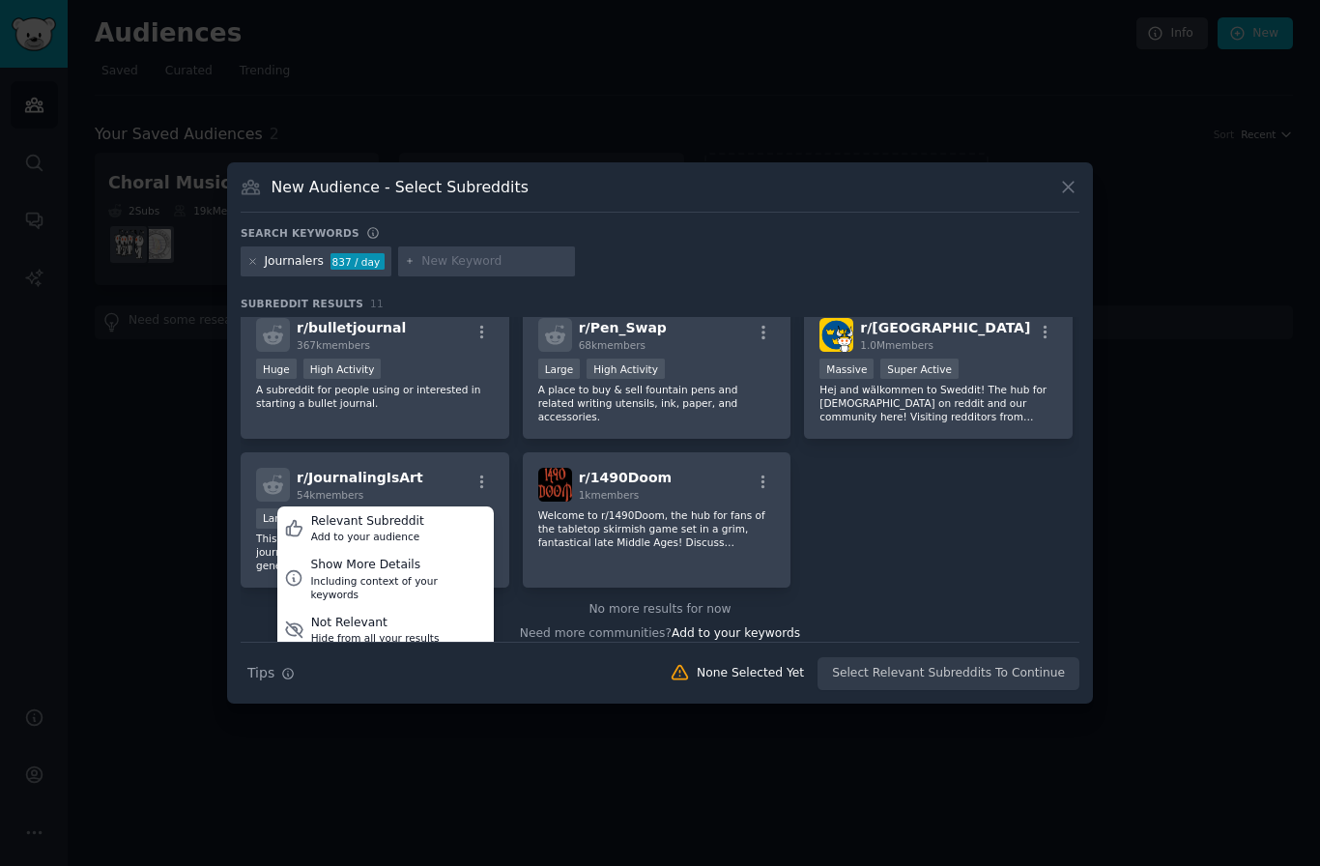
click at [453, 601] on div "Including context of your keywords" at bounding box center [398, 587] width 176 height 27
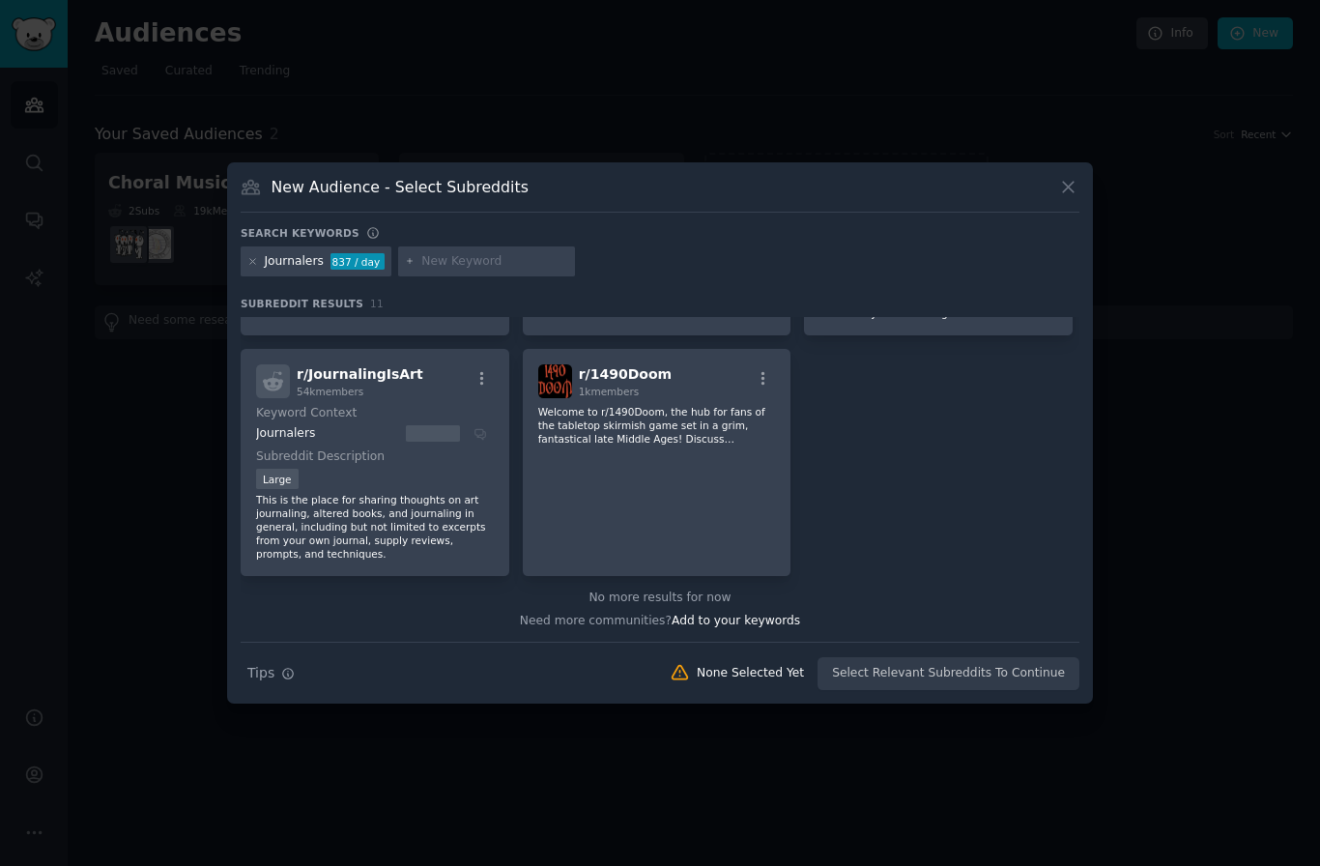
scroll to position [415, 0]
click at [408, 494] on div "Large" at bounding box center [375, 482] width 238 height 24
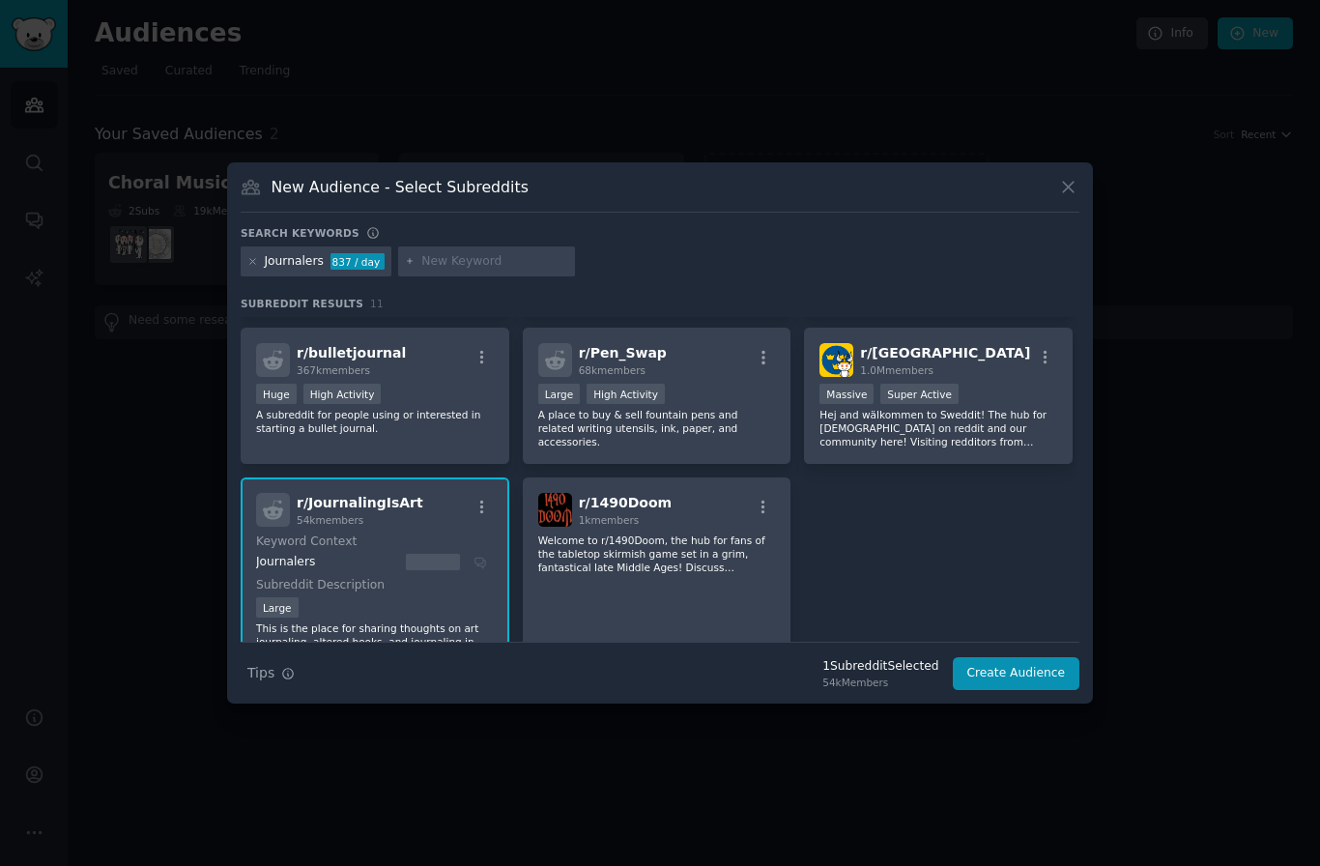
scroll to position [289, 0]
click at [473, 365] on icon "button" at bounding box center [481, 356] width 17 height 17
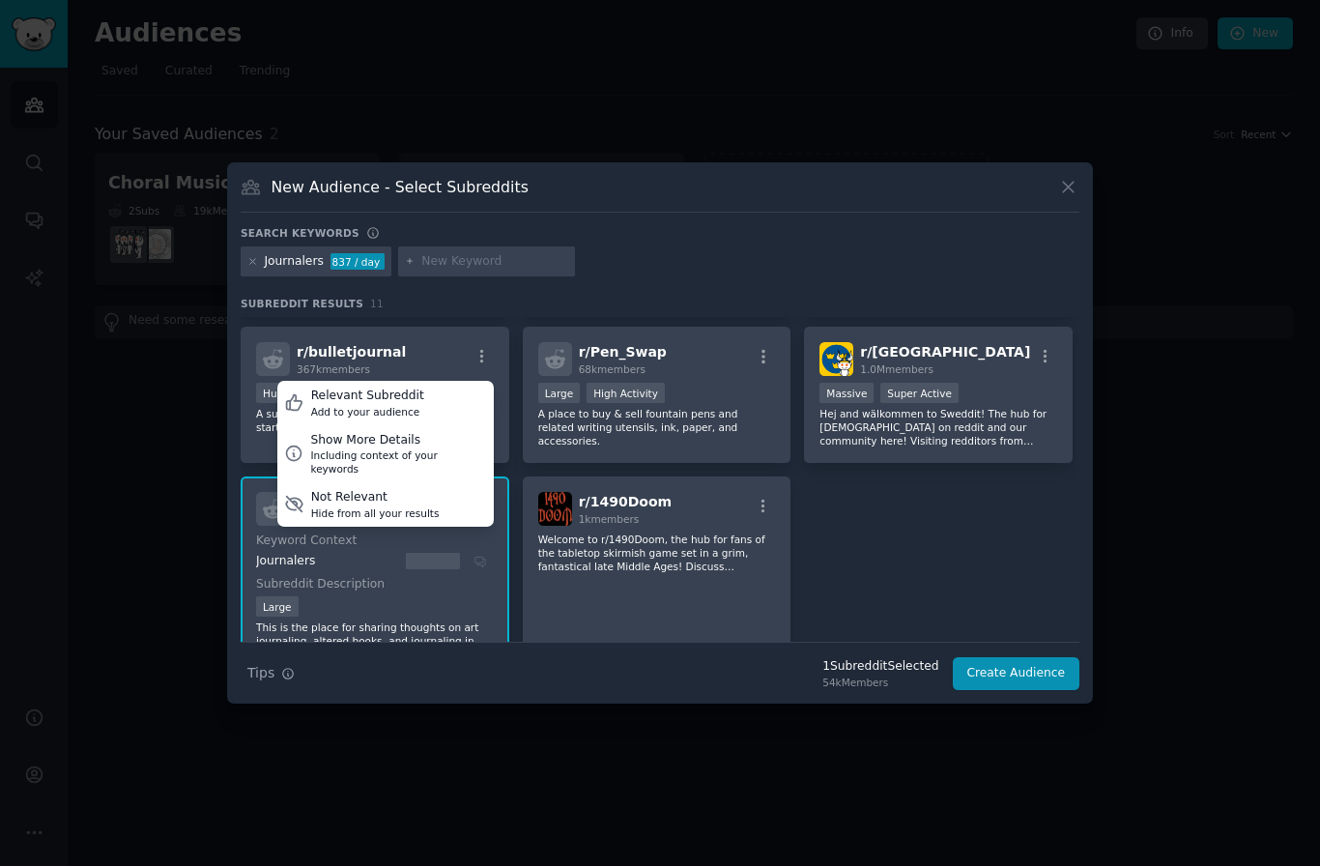
click at [438, 449] on div "Show More Details" at bounding box center [398, 440] width 176 height 17
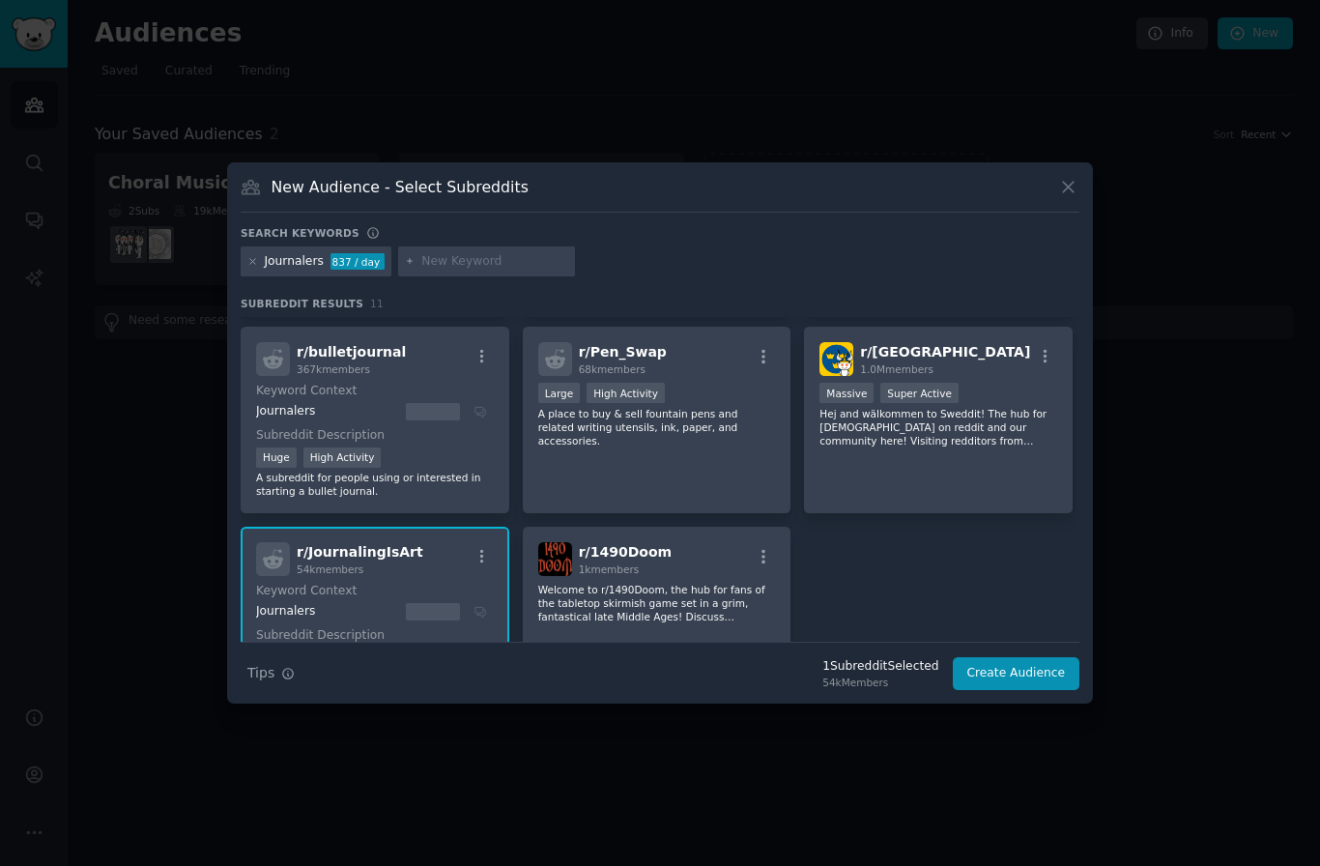
click at [438, 471] on div "Huge High Activity" at bounding box center [375, 459] width 238 height 24
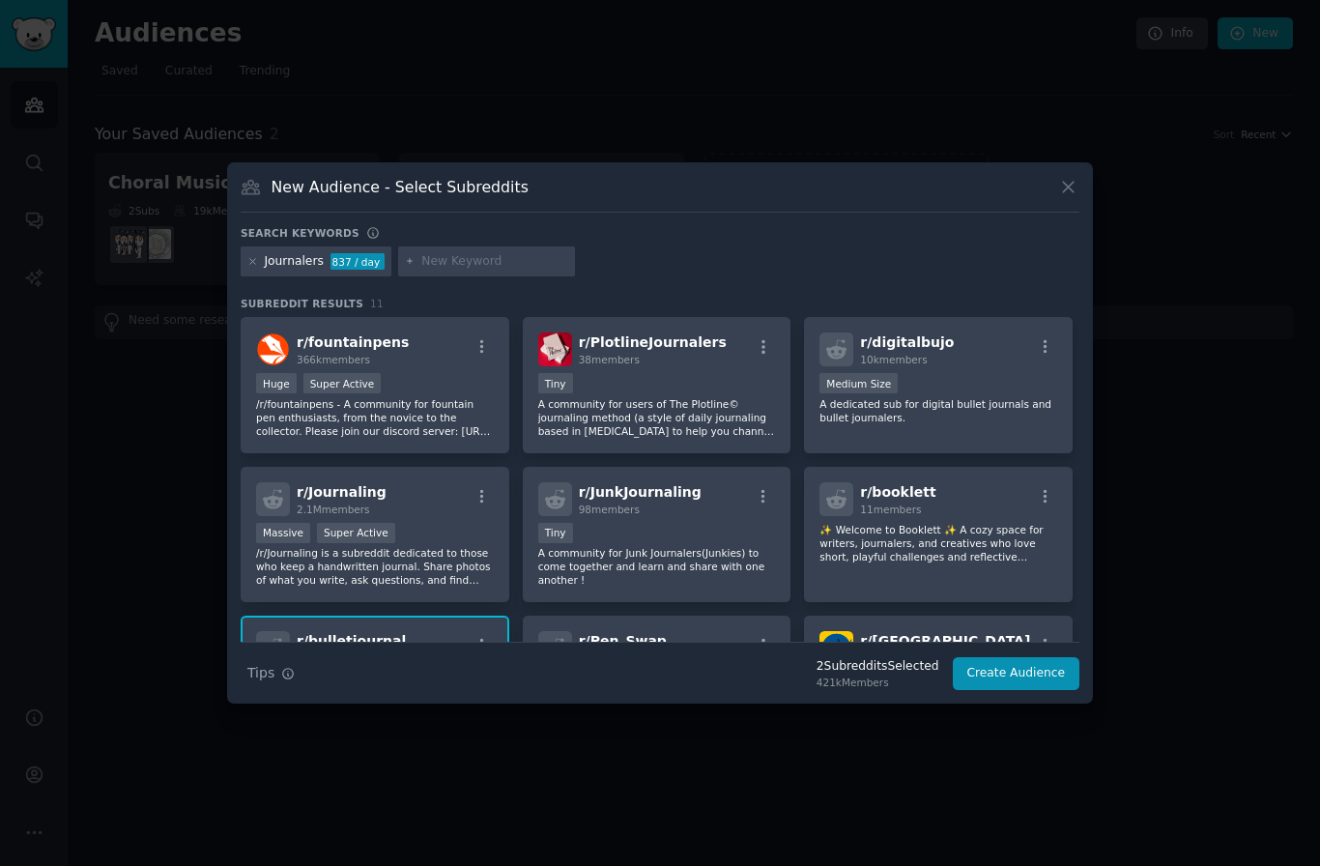
scroll to position [0, 0]
click at [502, 271] on input "text" at bounding box center [494, 261] width 147 height 17
click at [1019, 690] on button "Create Audience" at bounding box center [1017, 673] width 128 height 33
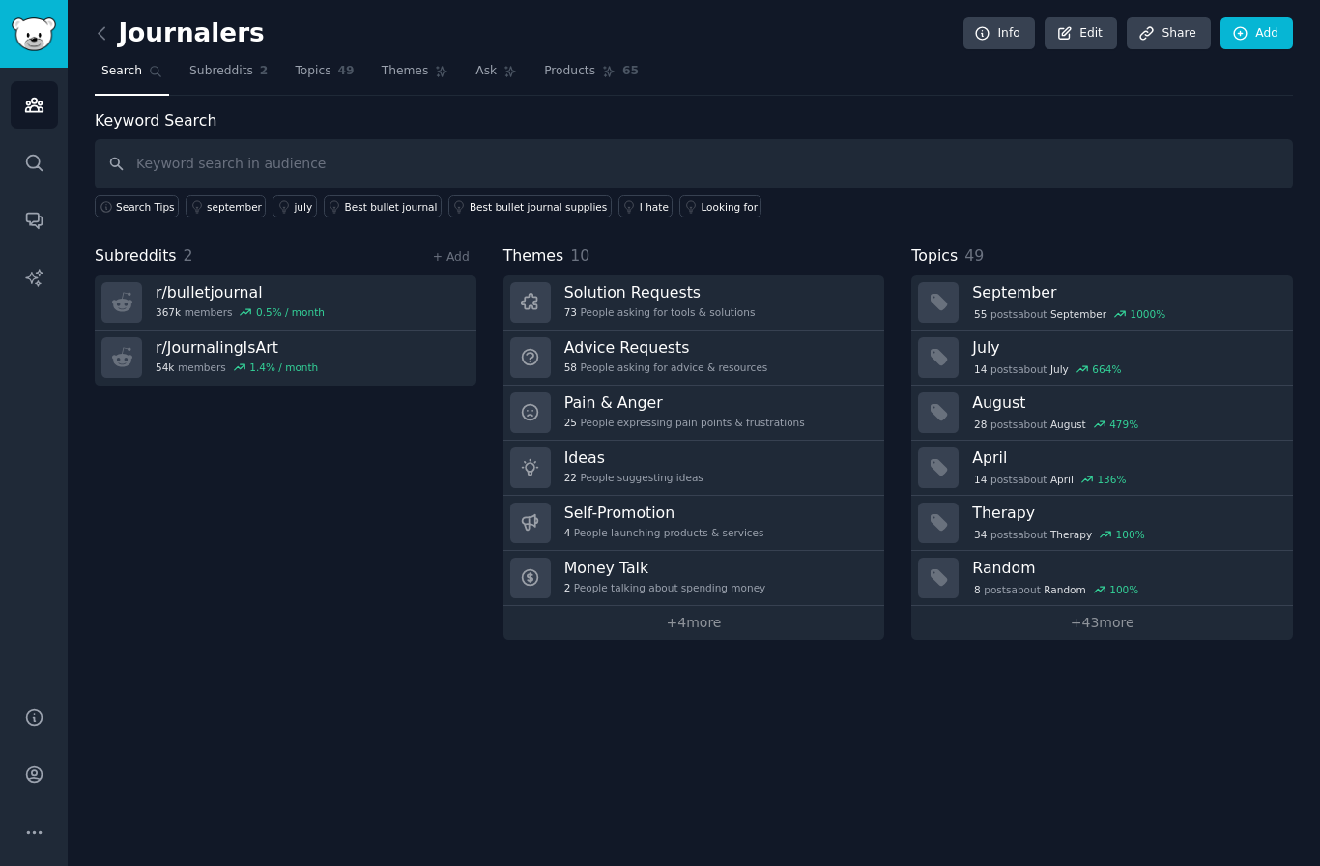
click at [117, 32] on link at bounding box center [107, 33] width 24 height 31
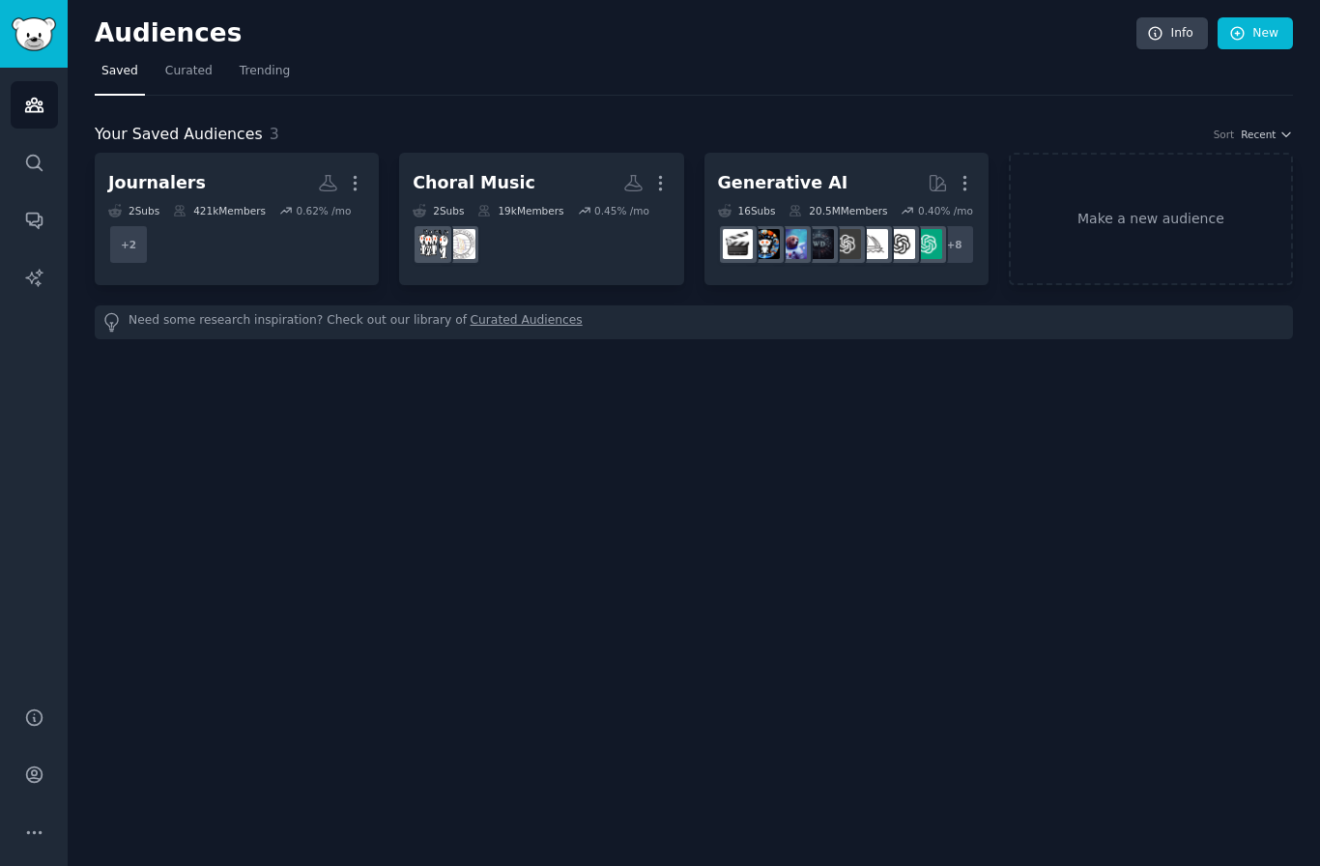
click at [352, 182] on icon "button" at bounding box center [355, 183] width 20 height 20
click at [331, 274] on link "Journalers More View Delete 2 Sub s 421k Members 0.62 % /mo + 2" at bounding box center [237, 219] width 284 height 132
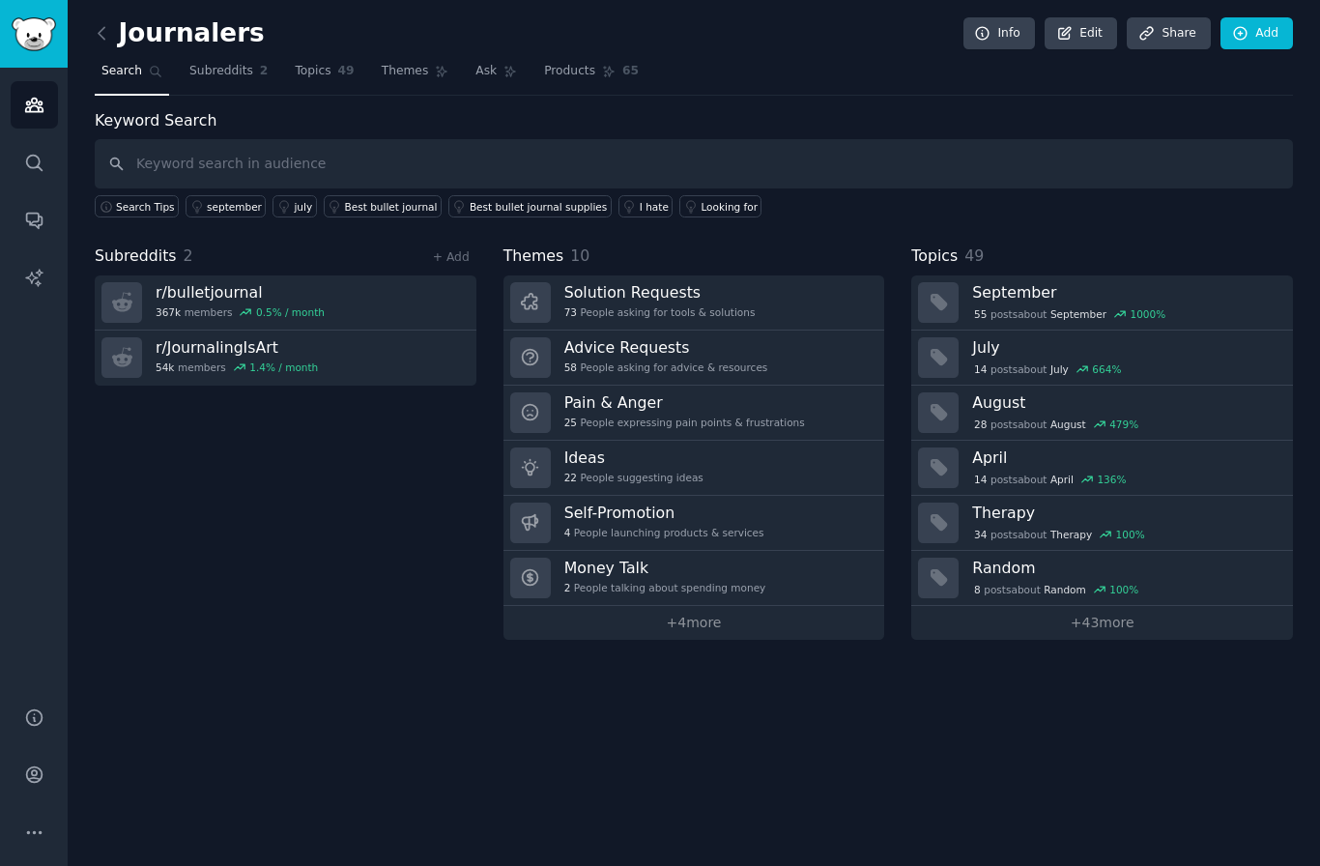
click at [465, 250] on link "+ Add" at bounding box center [451, 257] width 37 height 14
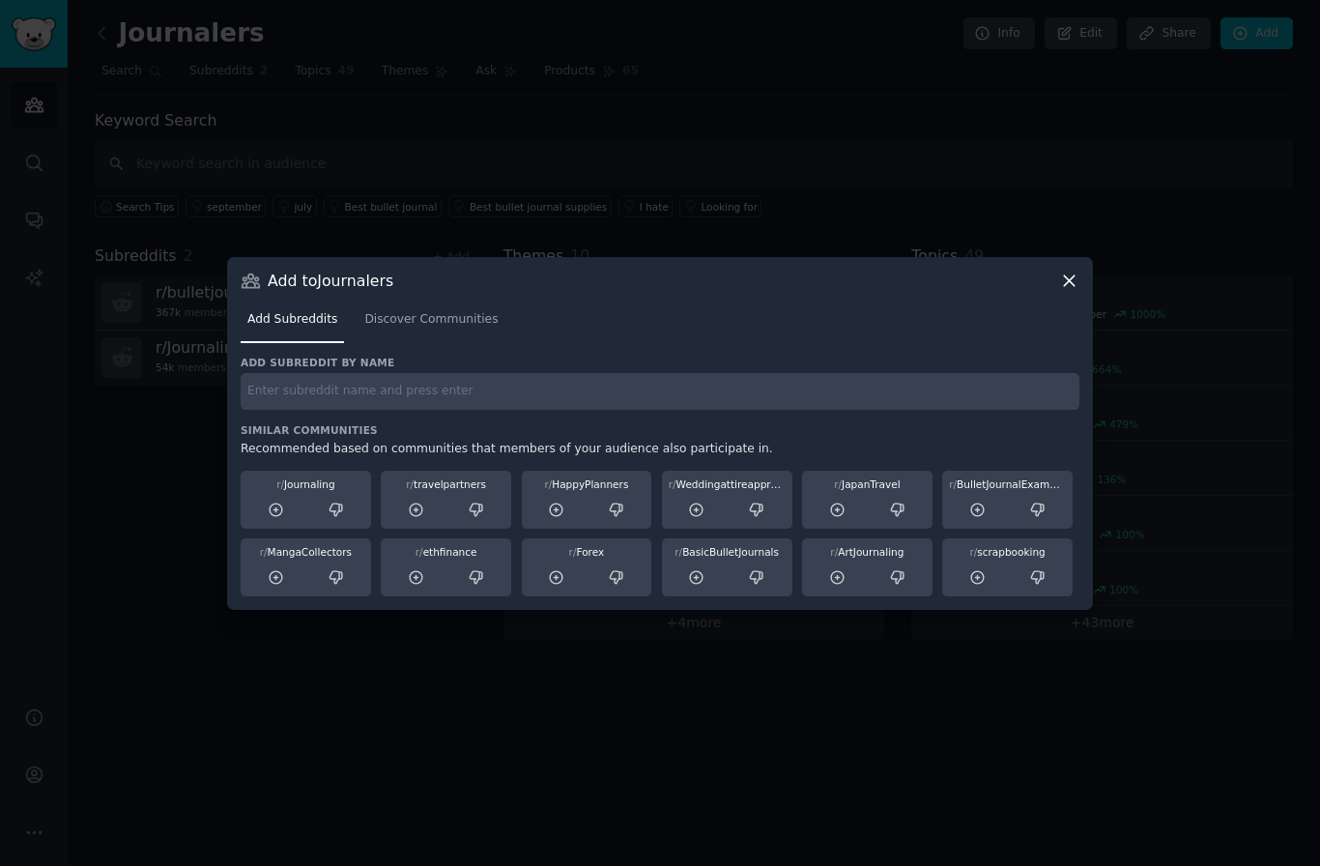
click at [483, 411] on input "text" at bounding box center [660, 392] width 839 height 38
click at [318, 522] on div at bounding box center [335, 510] width 57 height 24
click at [1063, 291] on icon at bounding box center [1069, 281] width 20 height 20
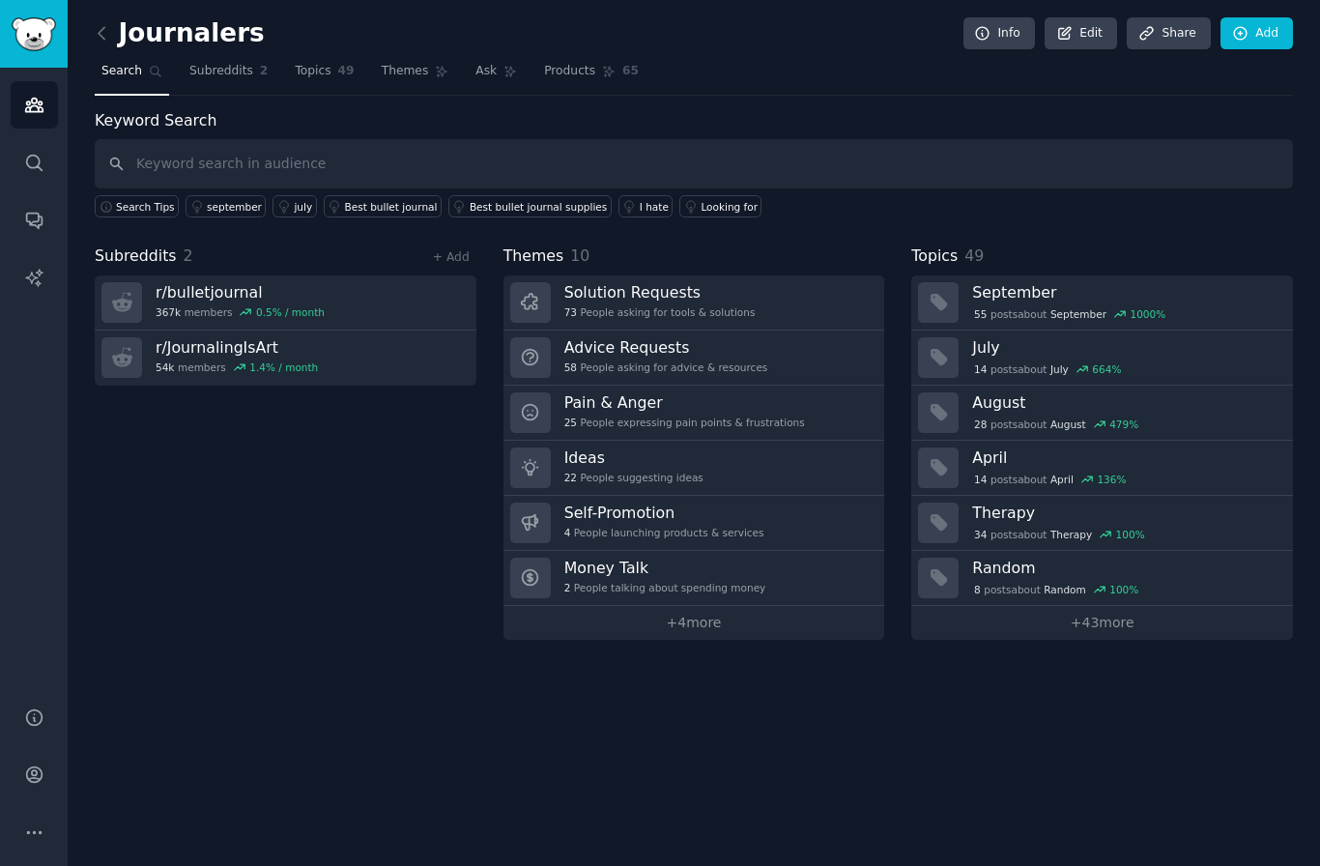
click at [459, 254] on link "+ Add" at bounding box center [451, 257] width 37 height 14
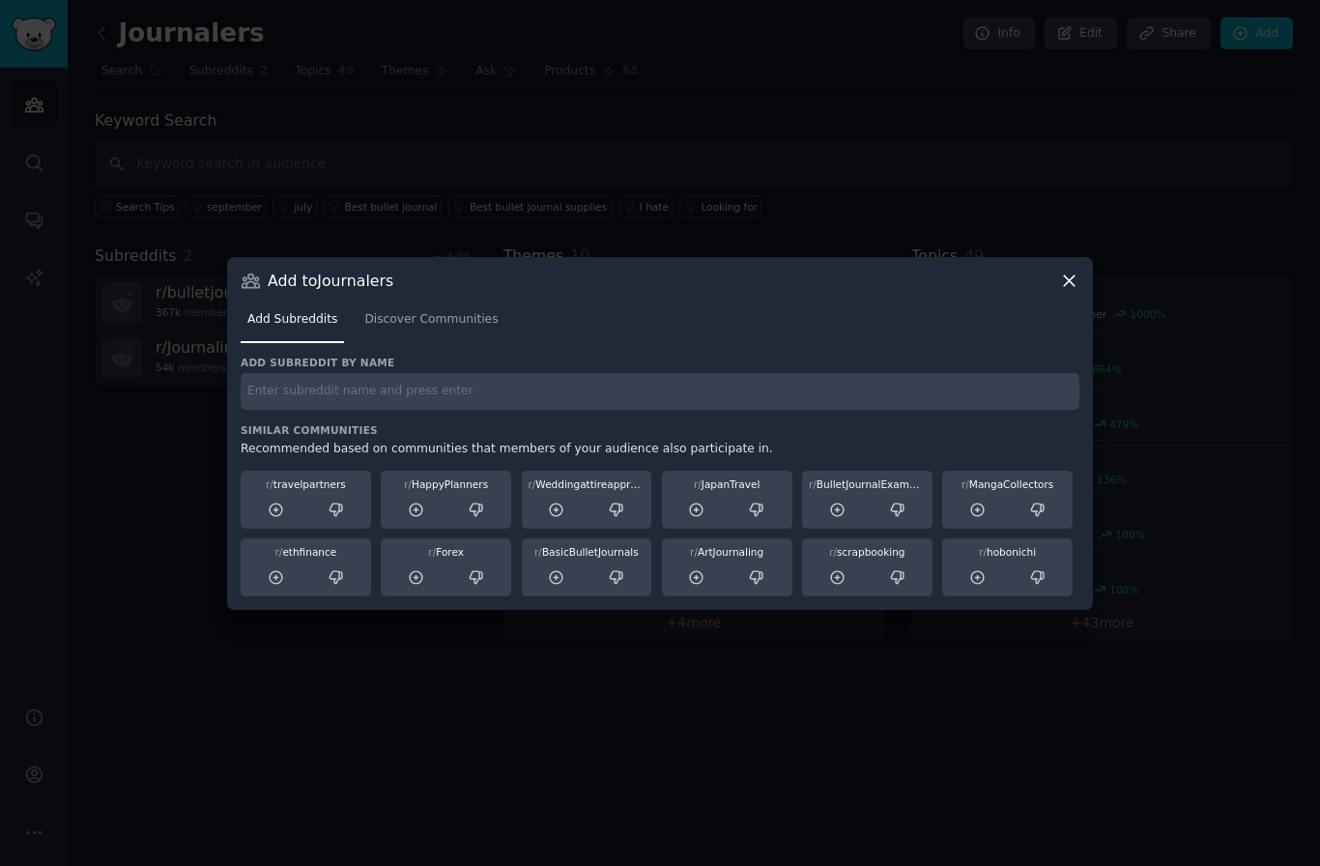
scroll to position [69, 0]
click at [493, 373] on input "text" at bounding box center [660, 392] width 839 height 38
click at [473, 311] on span "Discover Communities" at bounding box center [430, 319] width 133 height 17
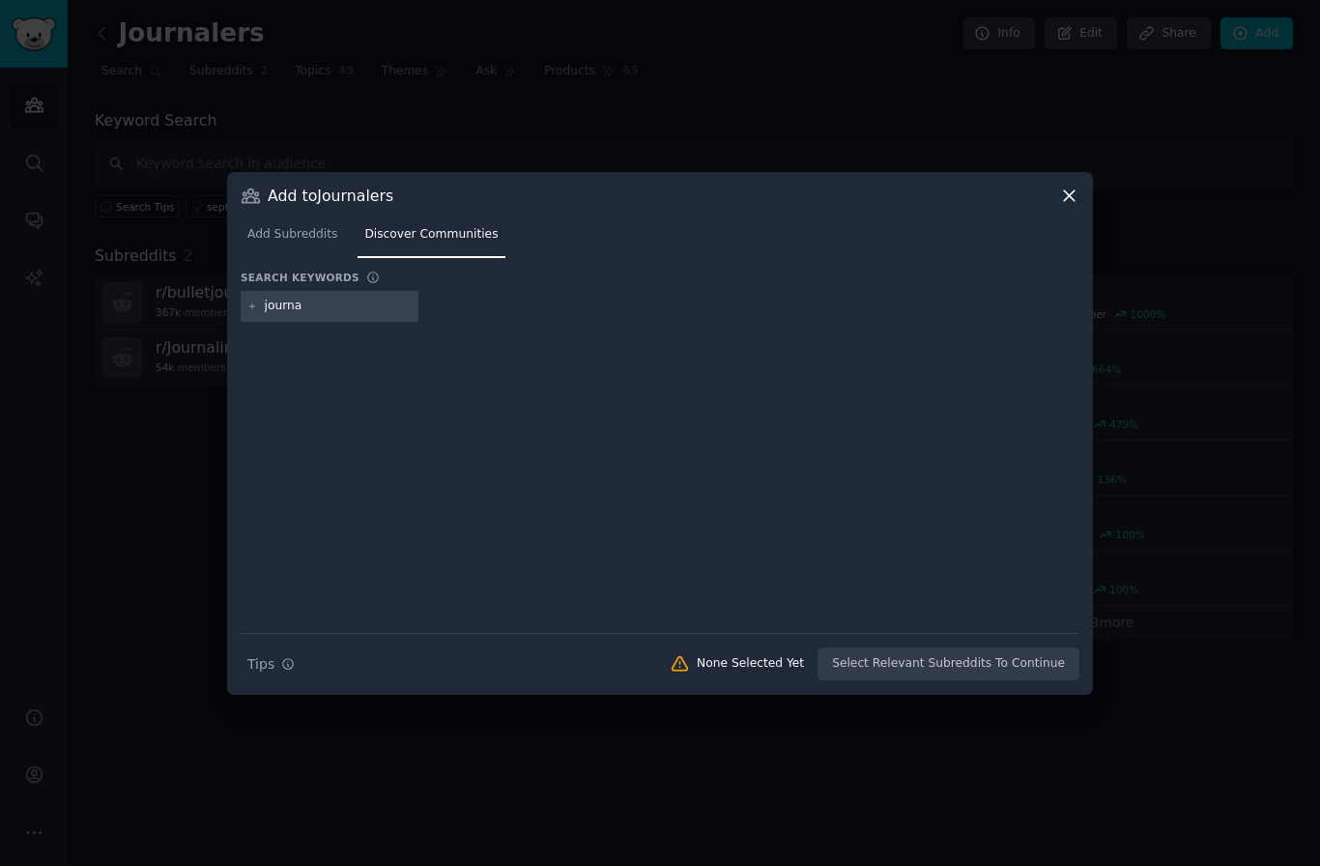
type input "journal"
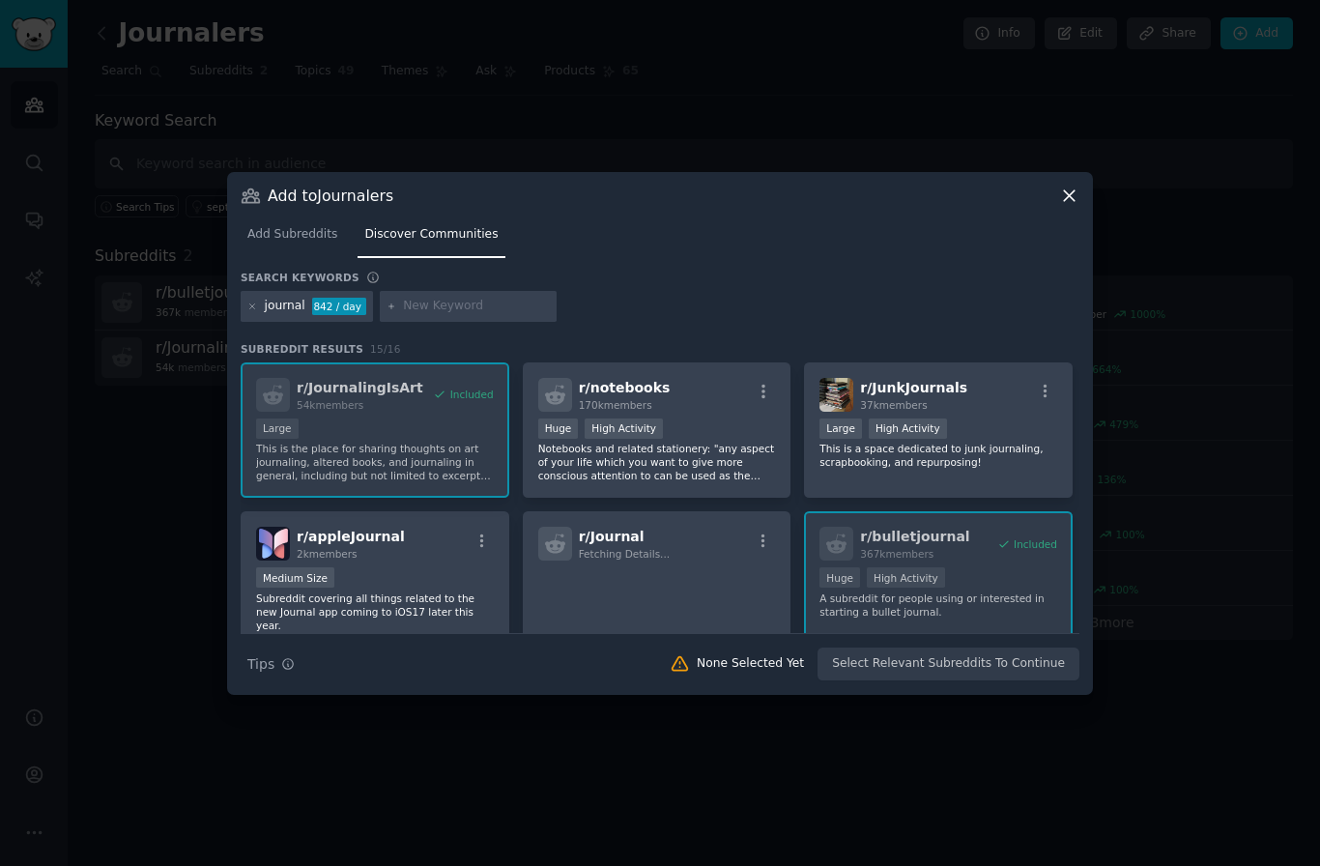
click at [432, 591] on p "Subreddit covering all things related to the new Journal app coming to iOS17 la…" at bounding box center [375, 611] width 238 height 41
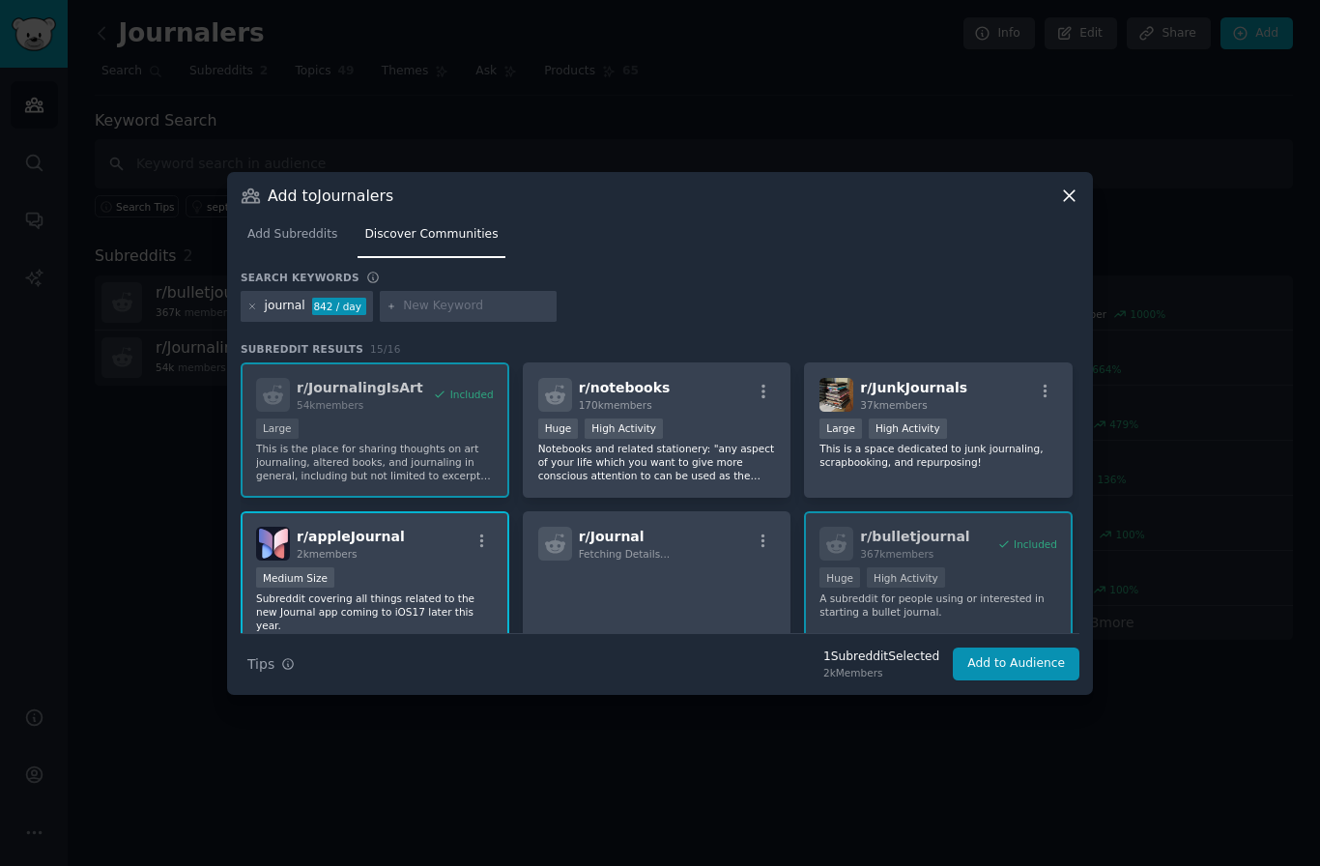
click at [1023, 647] on button "Add to Audience" at bounding box center [1016, 663] width 127 height 33
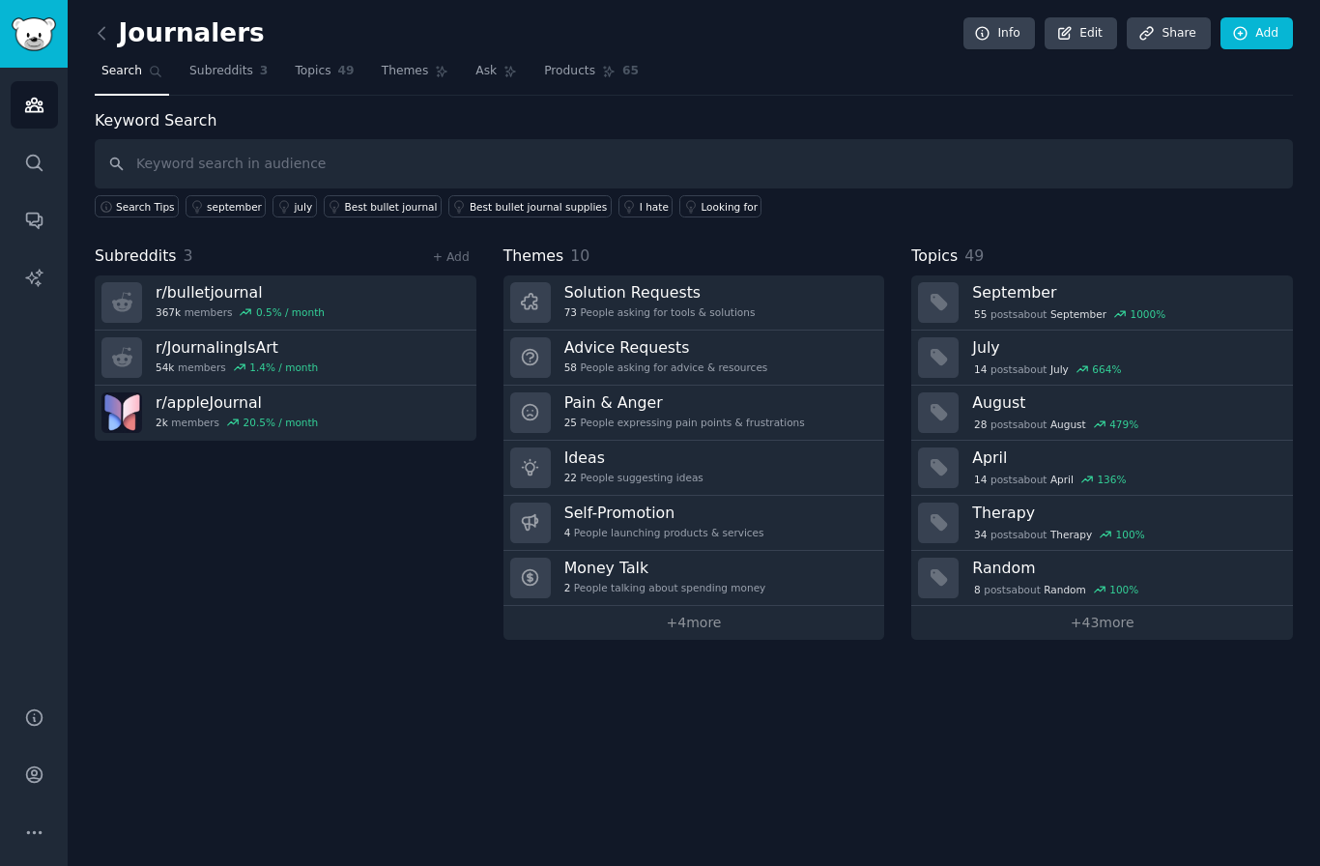
click at [707, 526] on div "4 People launching products & services" at bounding box center [664, 533] width 200 height 14
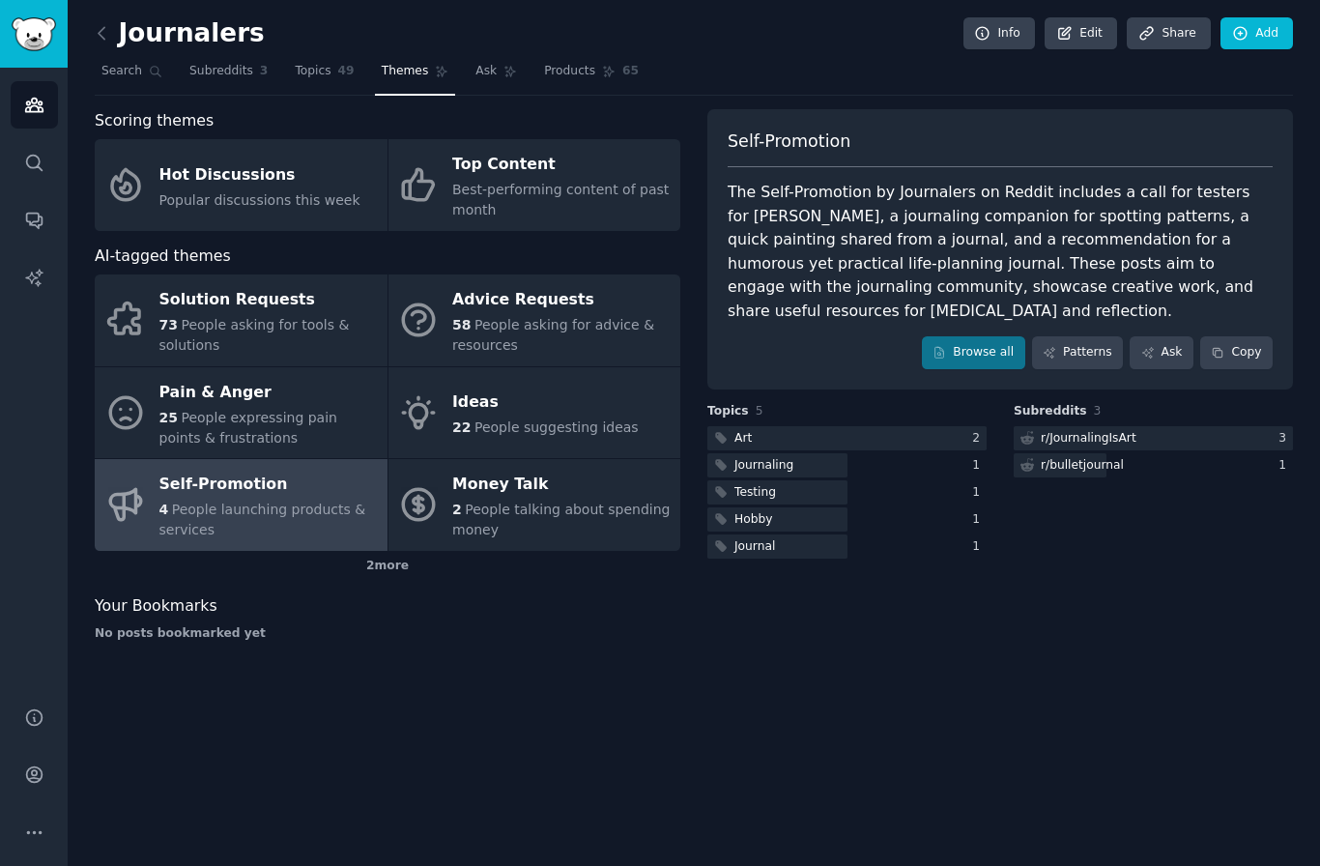
click at [985, 362] on link "Browse all" at bounding box center [973, 352] width 103 height 33
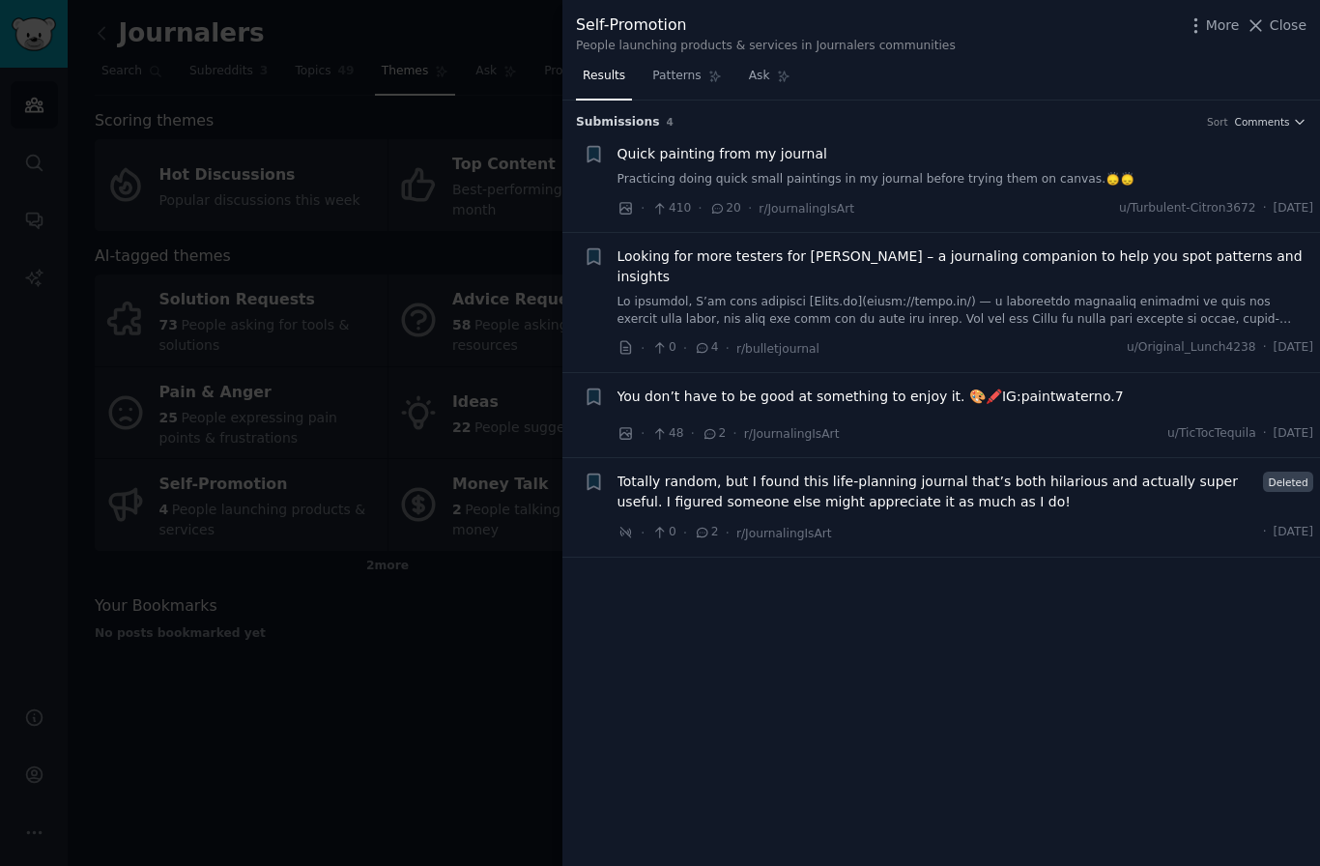
click at [962, 294] on link at bounding box center [965, 311] width 697 height 34
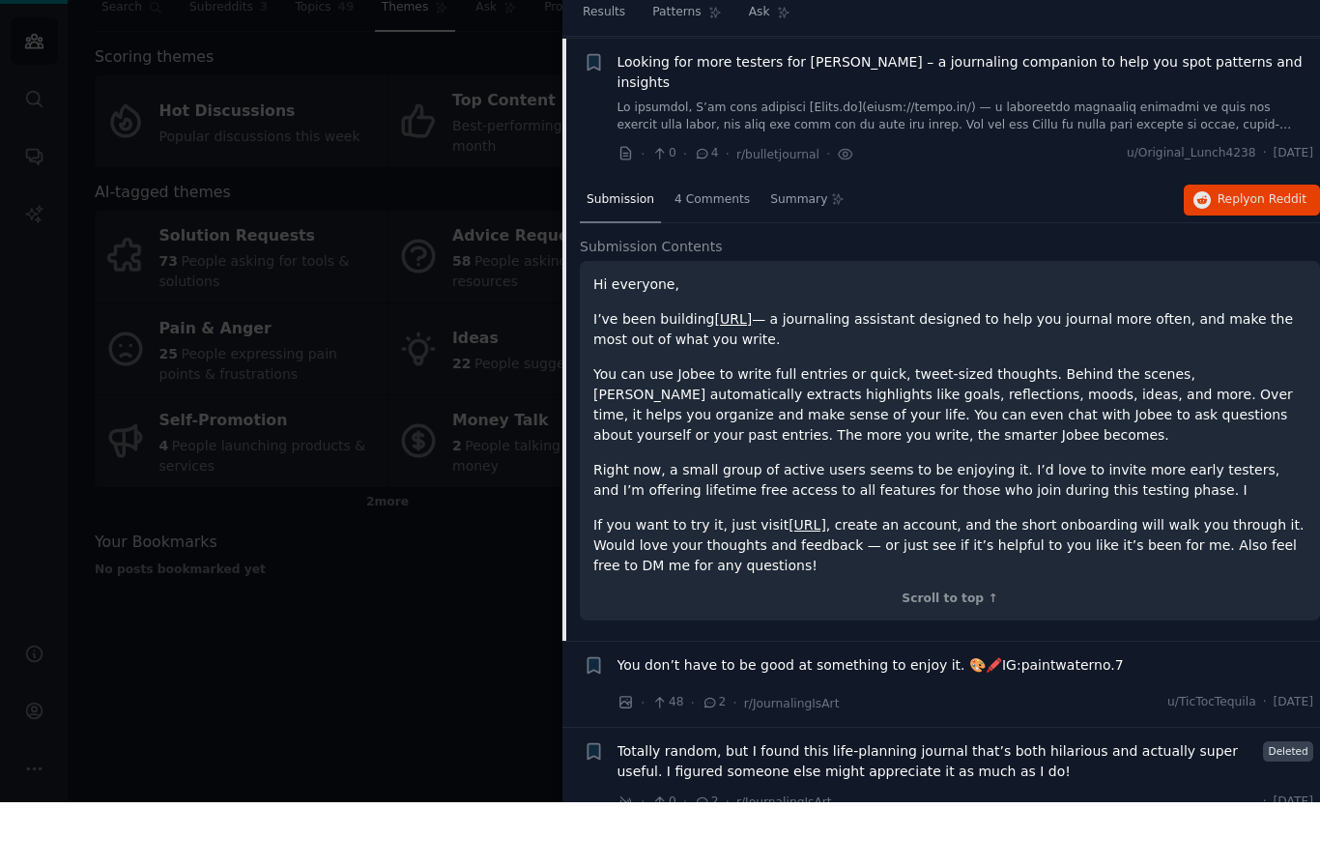
scroll to position [20, 0]
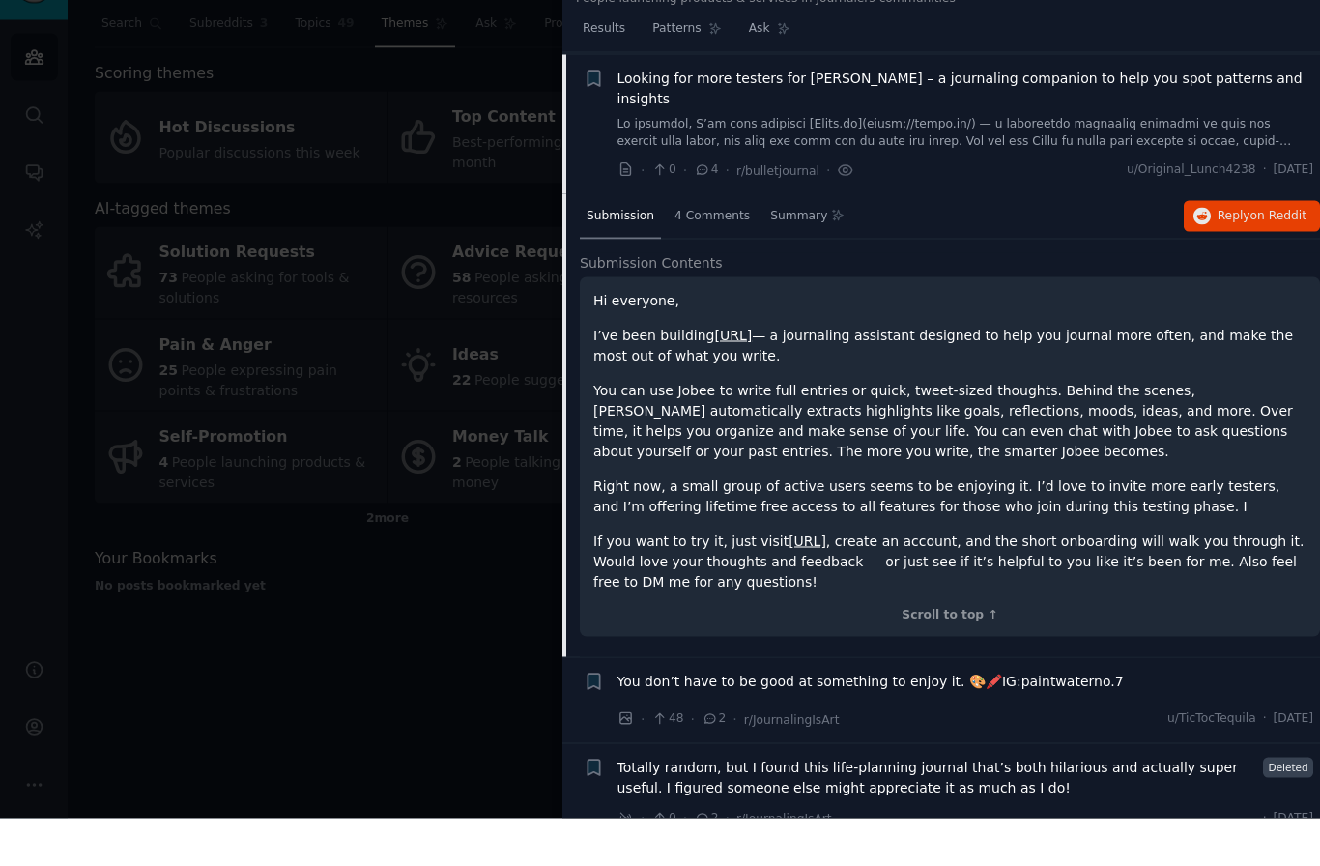
click at [926, 855] on div "· 0 · 2 · r/JournalingIsArt · [DATE]" at bounding box center [965, 865] width 697 height 20
click at [926, 805] on span "Totally random, but I found this life-planning journal that’s both hilarious an…" at bounding box center [937, 825] width 640 height 41
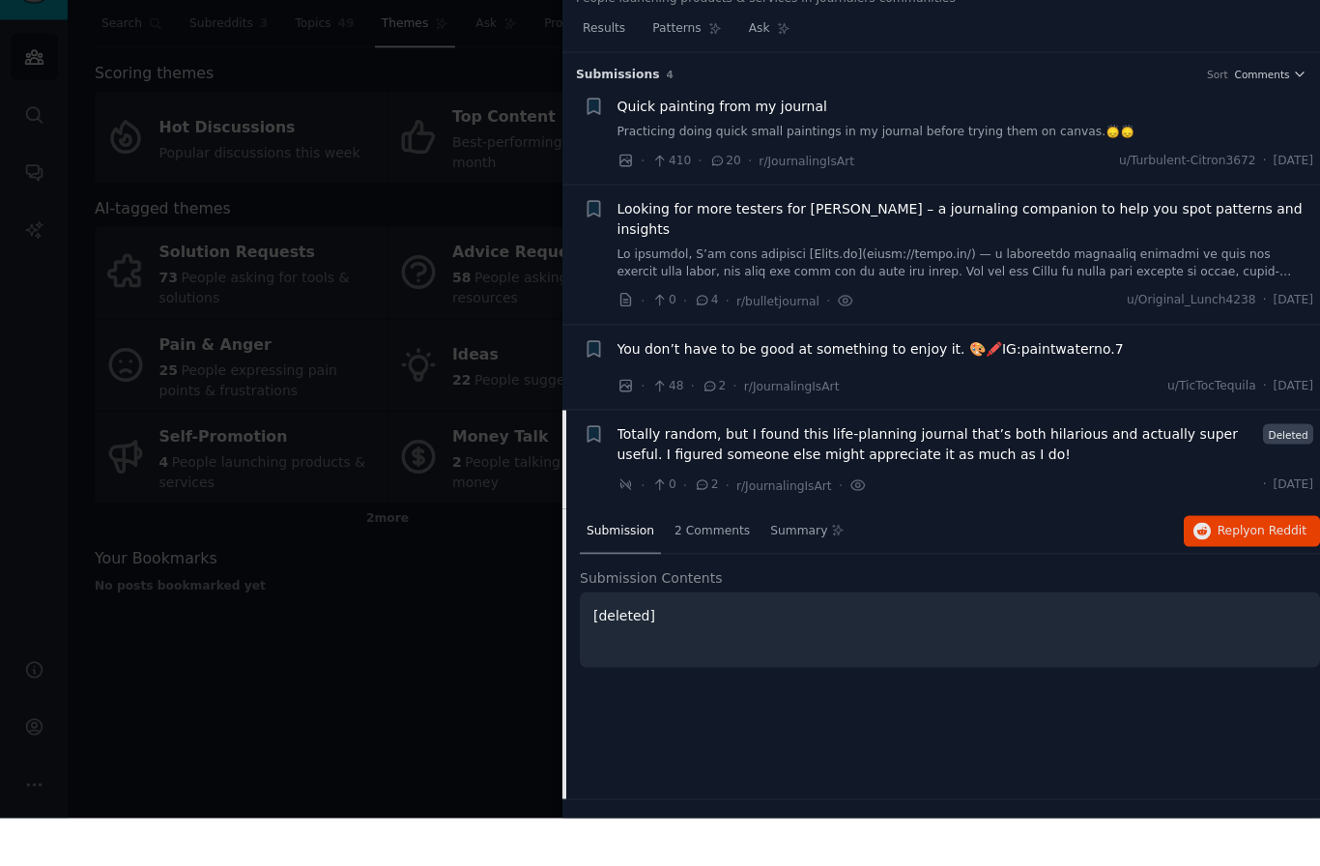
click at [815, 471] on span "Totally random, but I found this life-planning journal that’s both hilarious an…" at bounding box center [937, 491] width 640 height 41
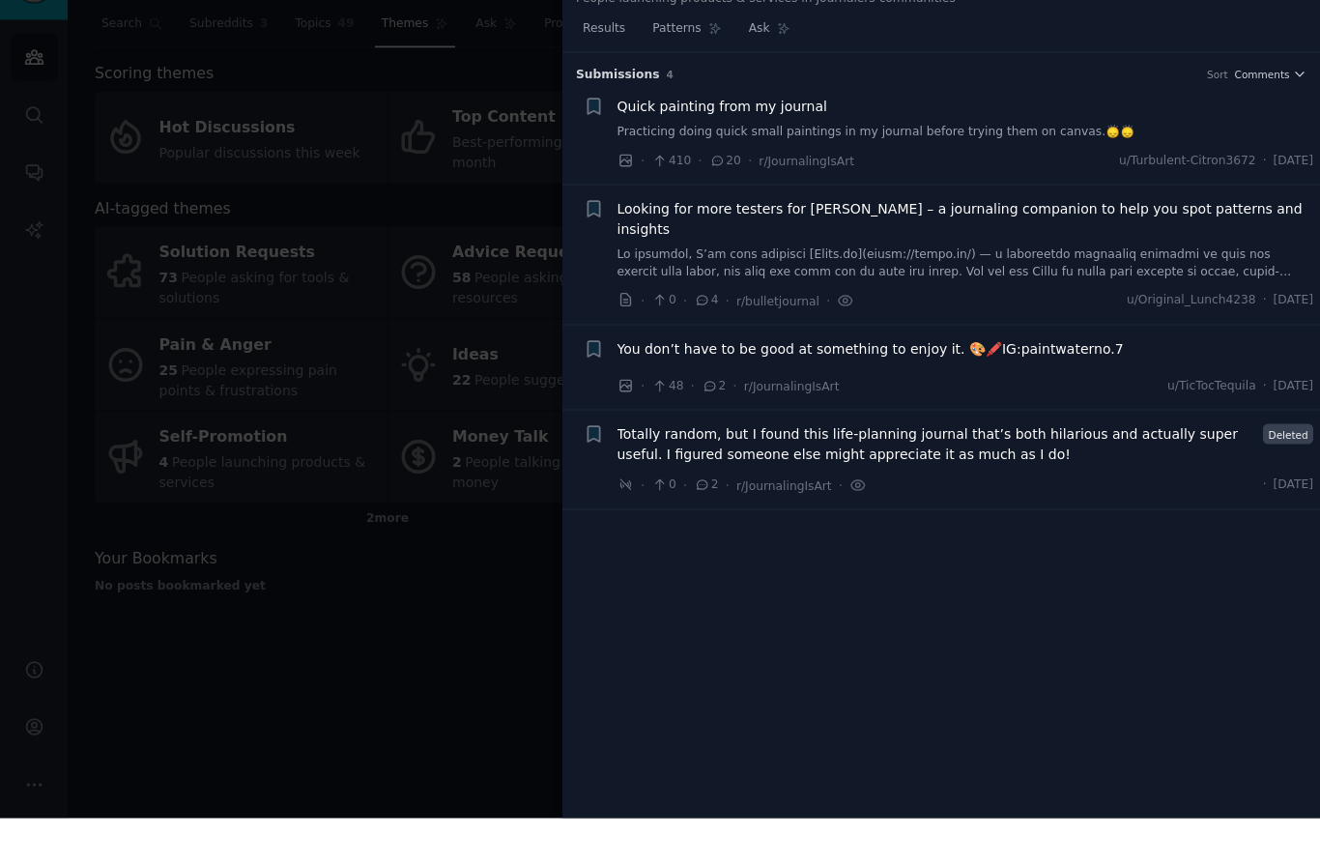
click at [880, 471] on span "Totally random, but I found this life-planning journal that’s both hilarious an…" at bounding box center [937, 491] width 640 height 41
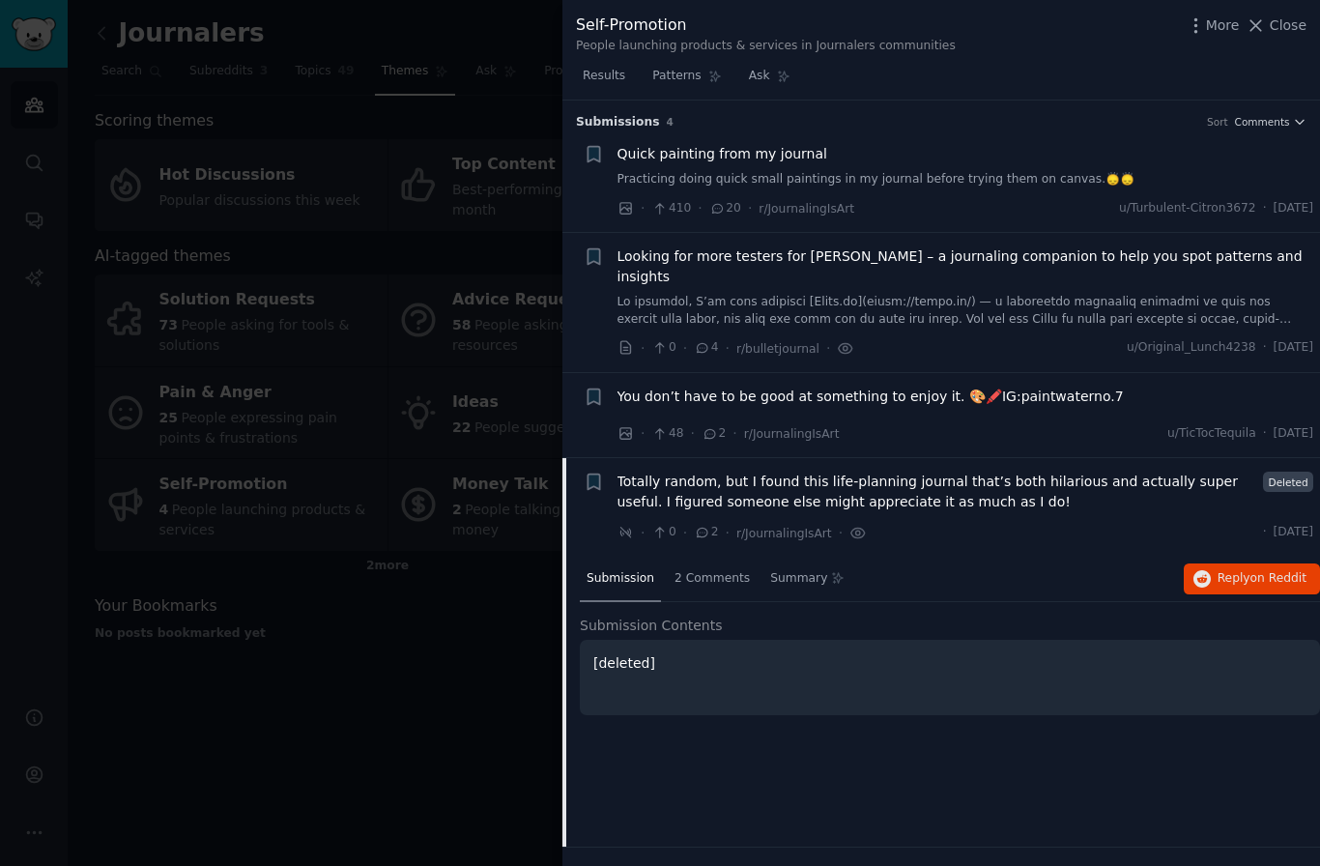
click at [884, 264] on span "Looking for more testers for [PERSON_NAME] – a journaling companion to help you…" at bounding box center [965, 266] width 697 height 41
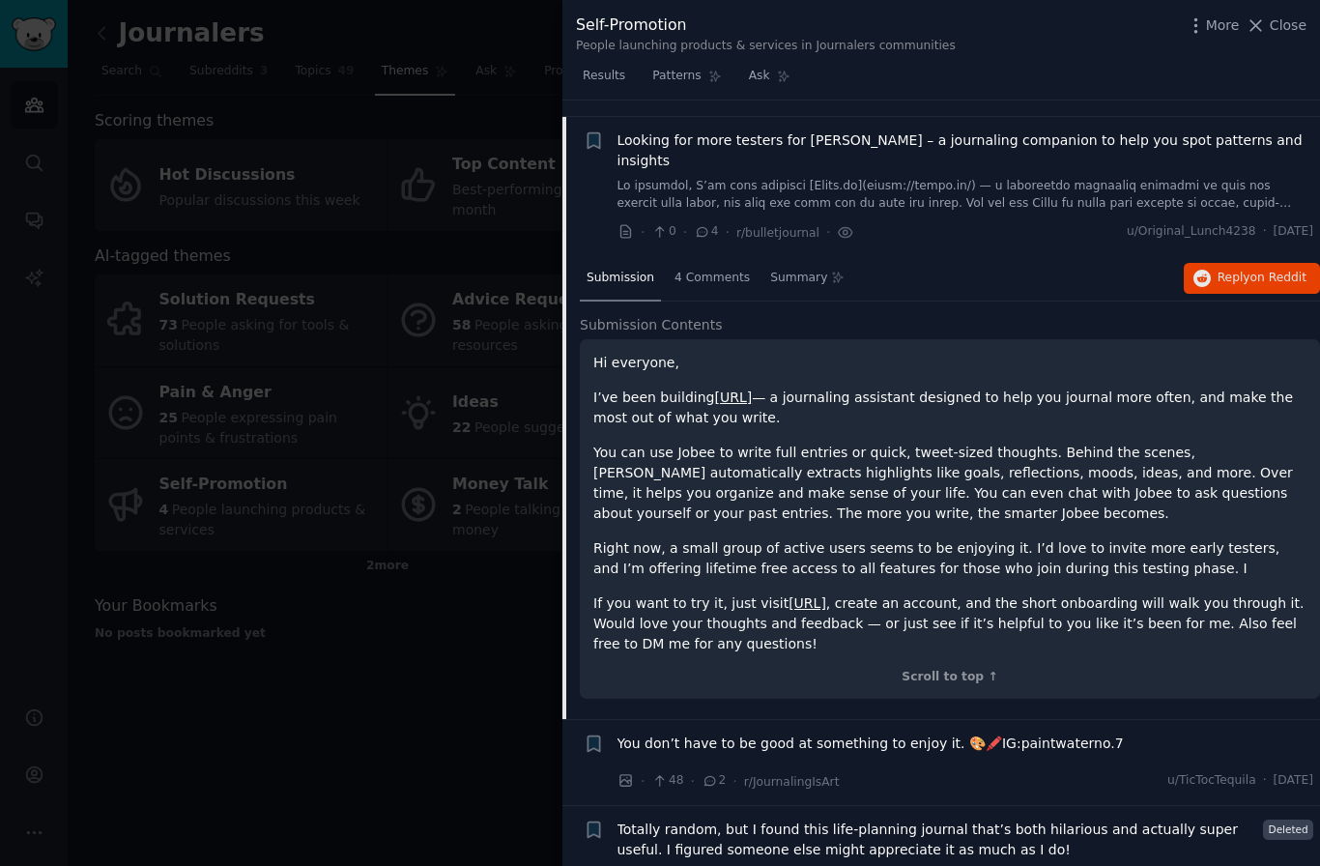
scroll to position [130, 0]
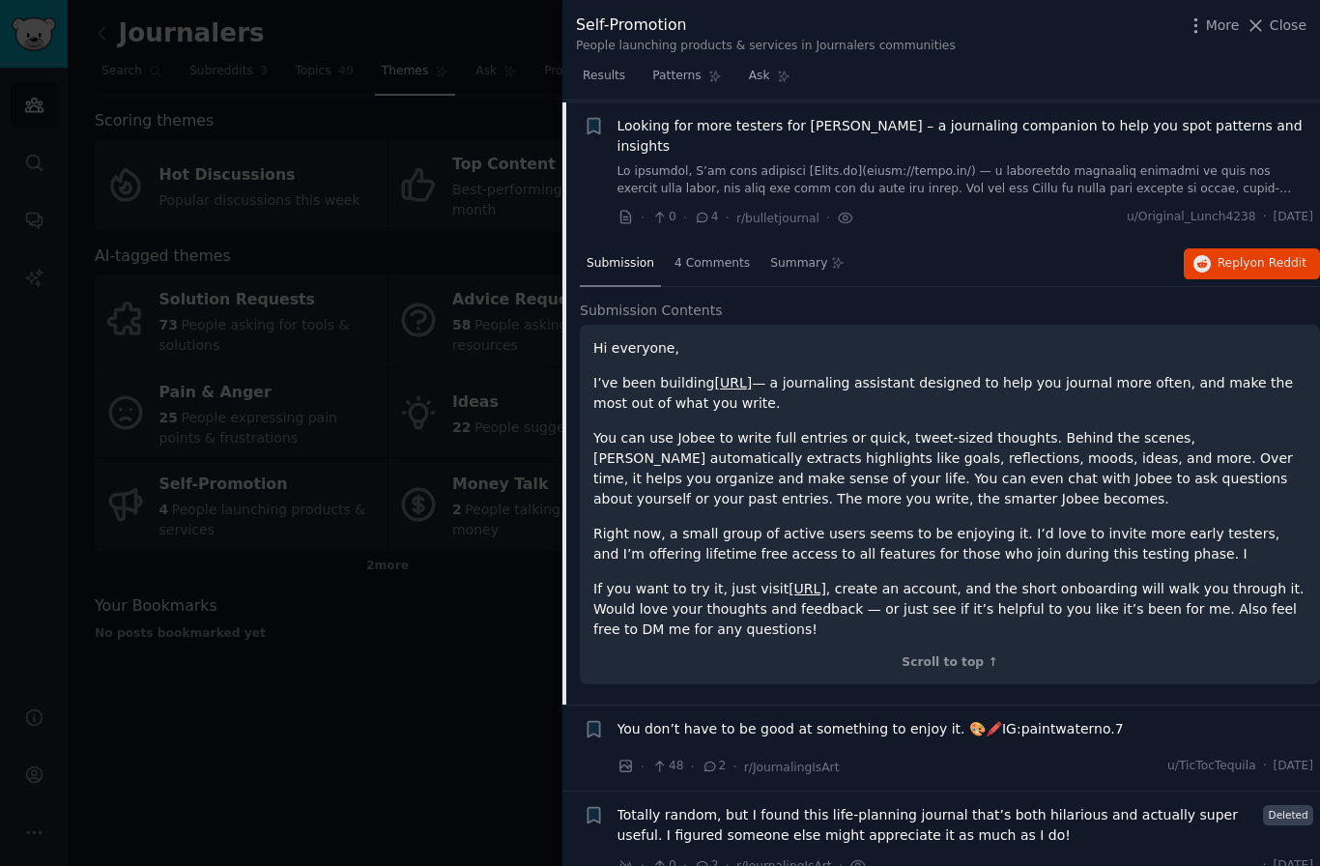
click at [752, 375] on link "[URL]" at bounding box center [733, 382] width 38 height 15
click at [446, 651] on div at bounding box center [660, 433] width 1320 height 866
